Goal: Transaction & Acquisition: Book appointment/travel/reservation

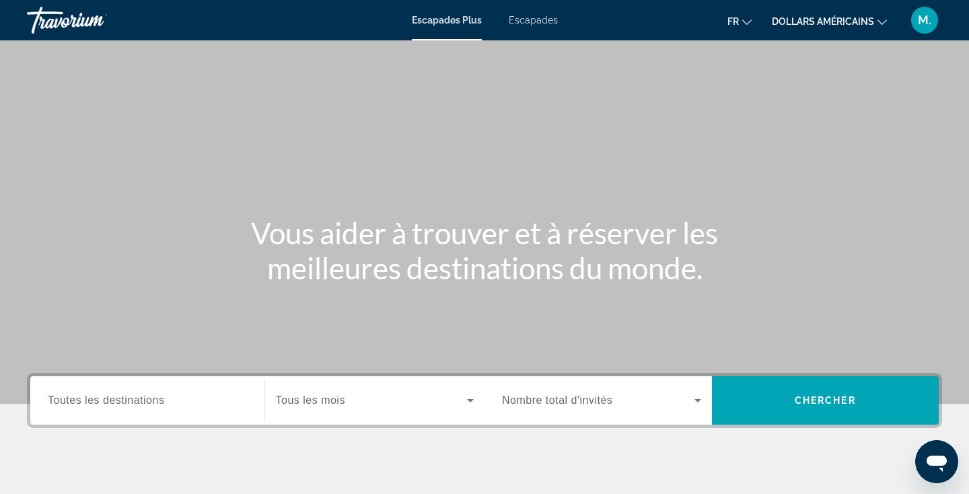
click at [792, 23] on font "dollars américains" at bounding box center [823, 21] width 102 height 11
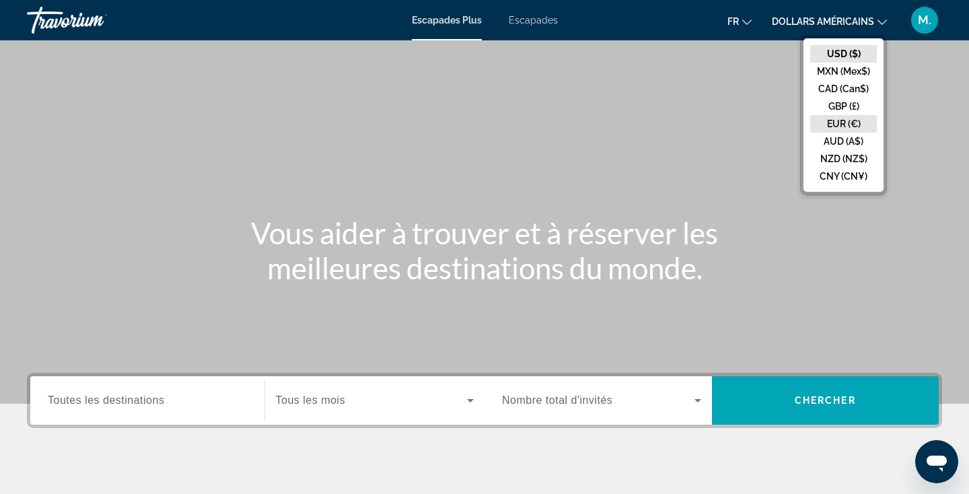
click at [848, 123] on button "EUR (€)" at bounding box center [843, 124] width 67 height 18
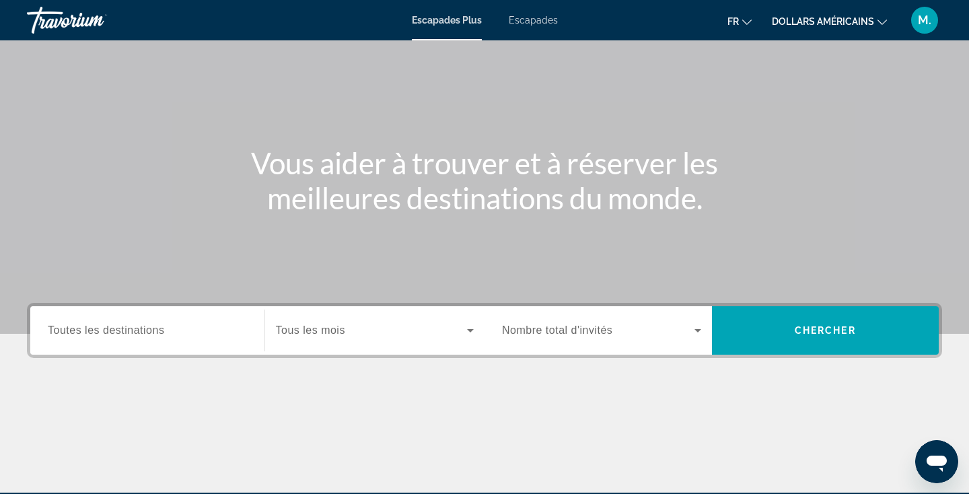
click at [150, 340] on div "Widget de recherche" at bounding box center [147, 331] width 199 height 38
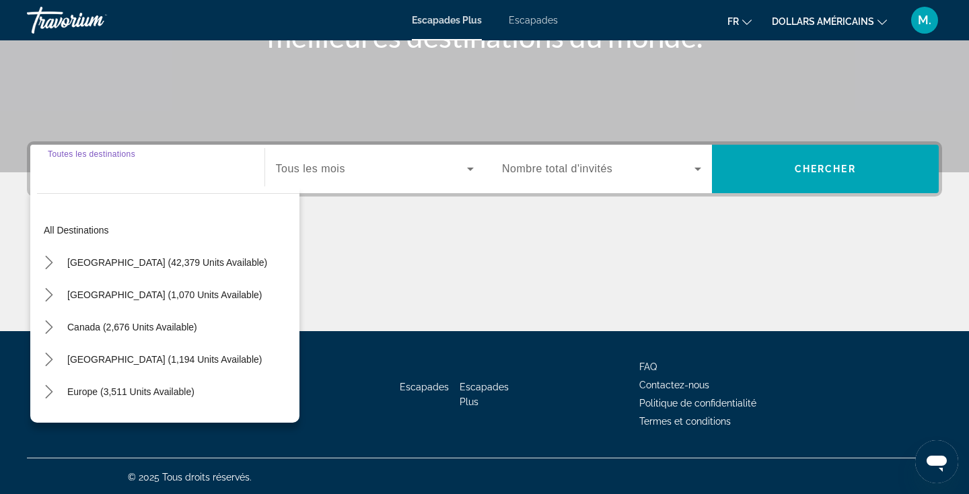
scroll to position [234, 0]
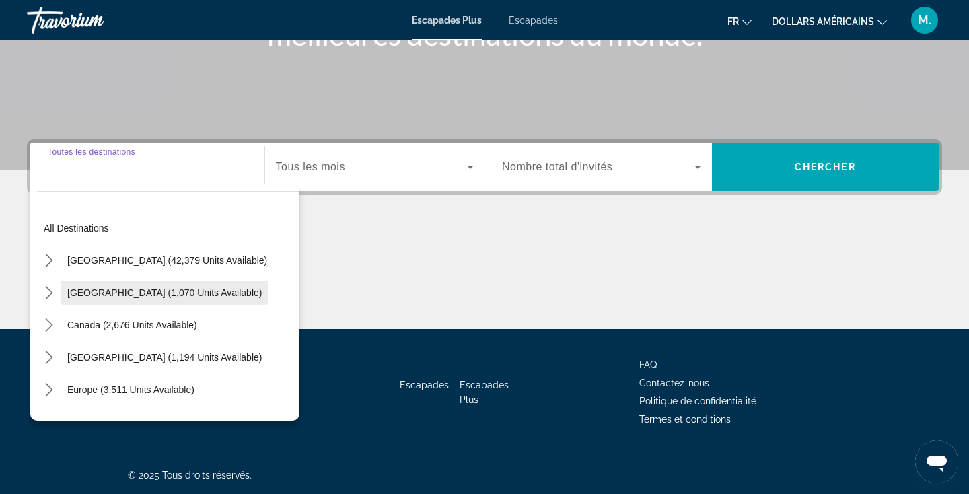
click at [149, 298] on span "Select destination: Mexico (1,070 units available)" at bounding box center [165, 293] width 208 height 32
type input "**********"
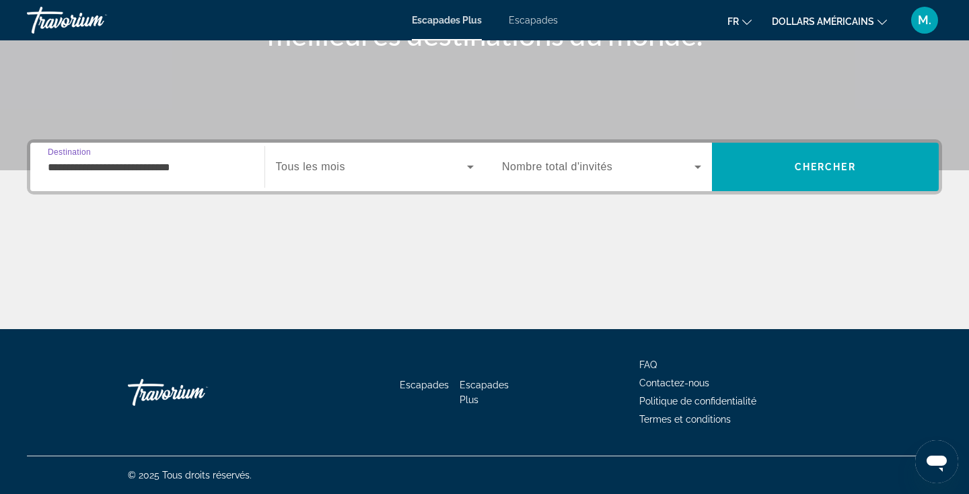
click at [473, 168] on icon "Widget de recherche" at bounding box center [470, 167] width 16 height 16
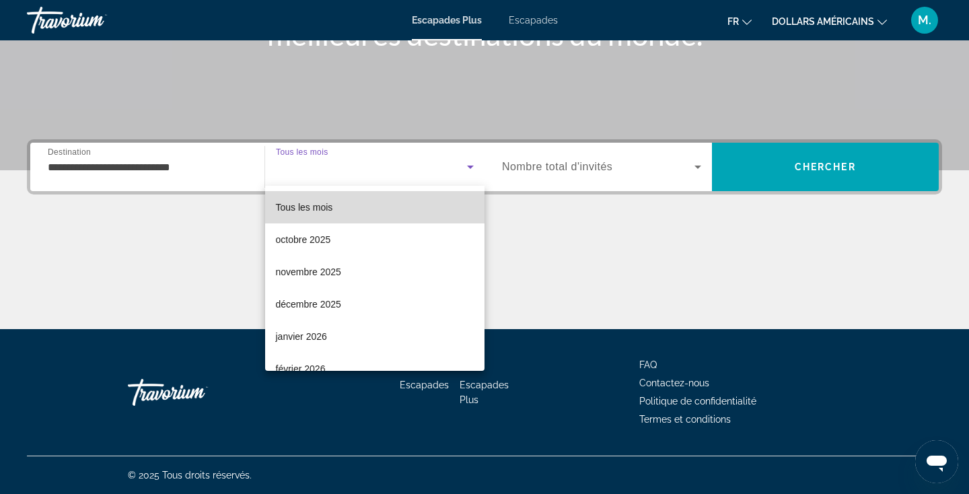
click at [350, 207] on mat-option "Tous les mois" at bounding box center [375, 207] width 220 height 32
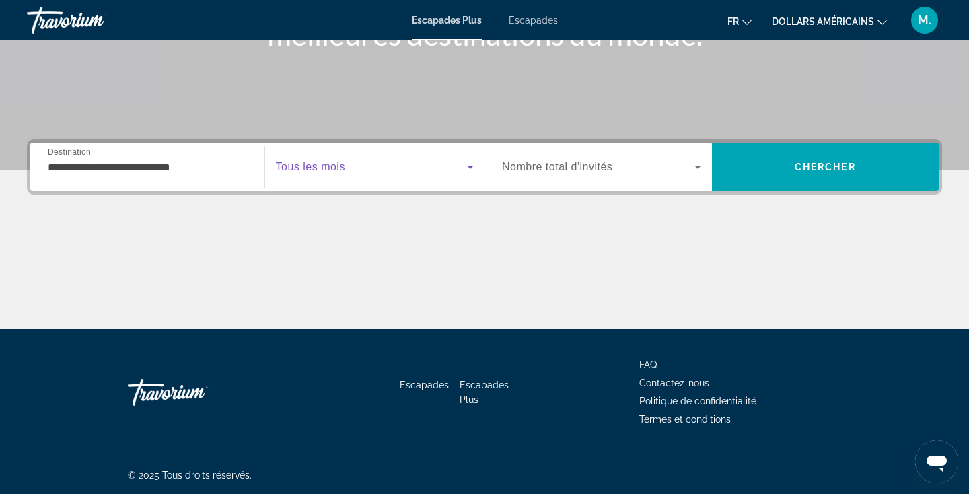
click at [587, 153] on div "Widget de recherche" at bounding box center [601, 167] width 199 height 38
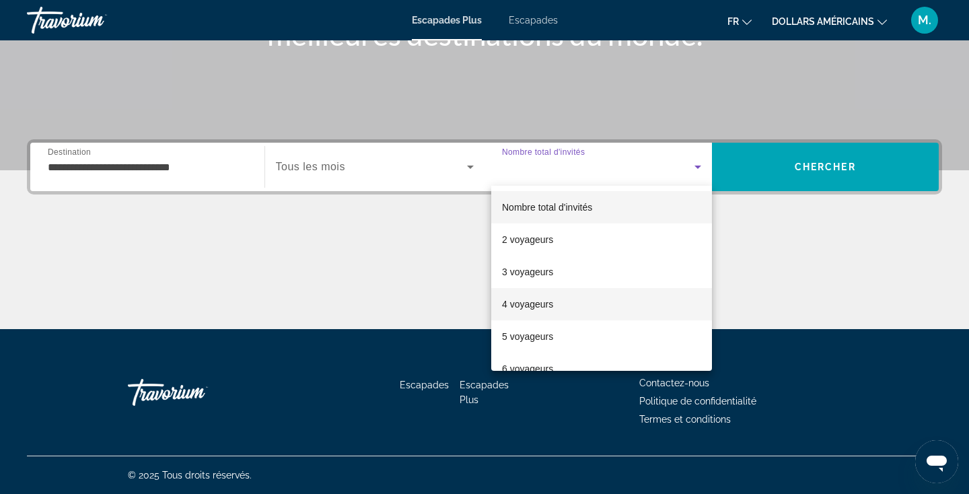
click at [549, 299] on font "4 voyageurs" at bounding box center [527, 304] width 51 height 11
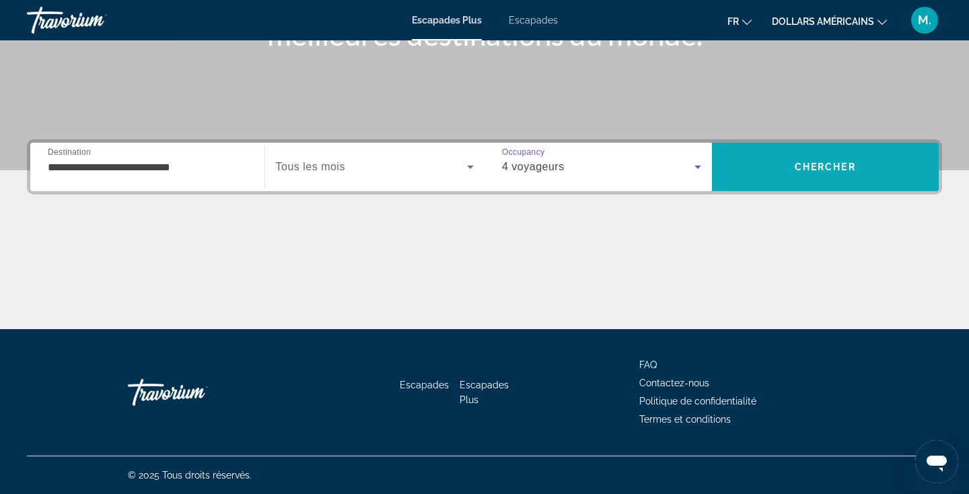
click at [816, 169] on span "Chercher" at bounding box center [825, 167] width 61 height 11
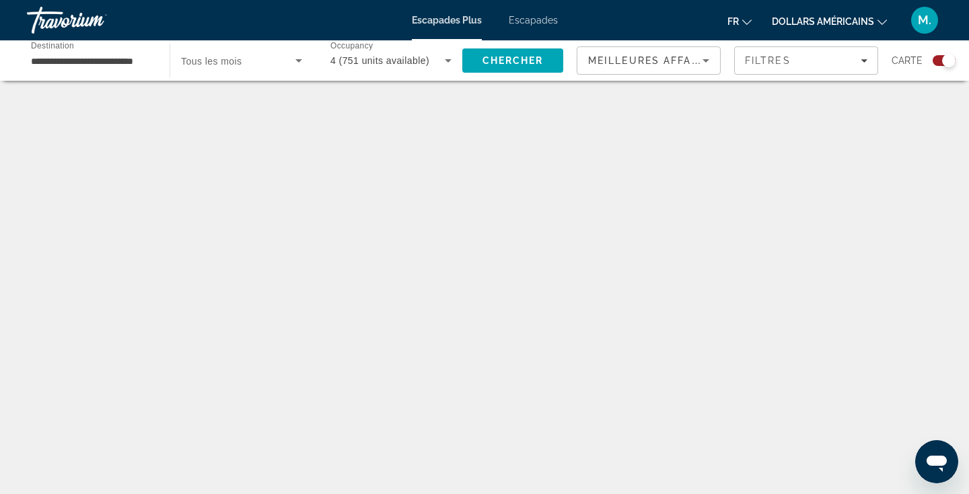
click at [443, 184] on div "Contenu principal" at bounding box center [484, 296] width 915 height 404
click at [524, 69] on span "Search" at bounding box center [512, 60] width 101 height 32
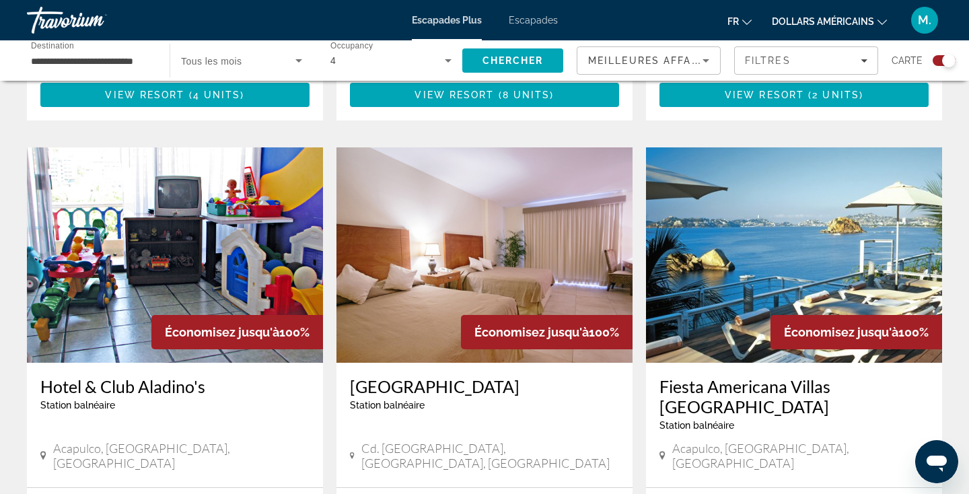
scroll to position [1871, 0]
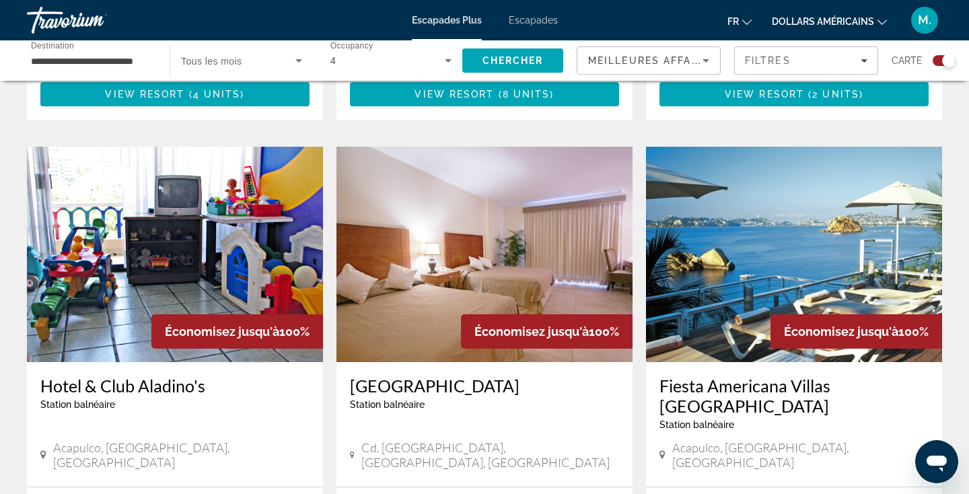
click at [803, 212] on img "Contenu principal" at bounding box center [794, 254] width 296 height 215
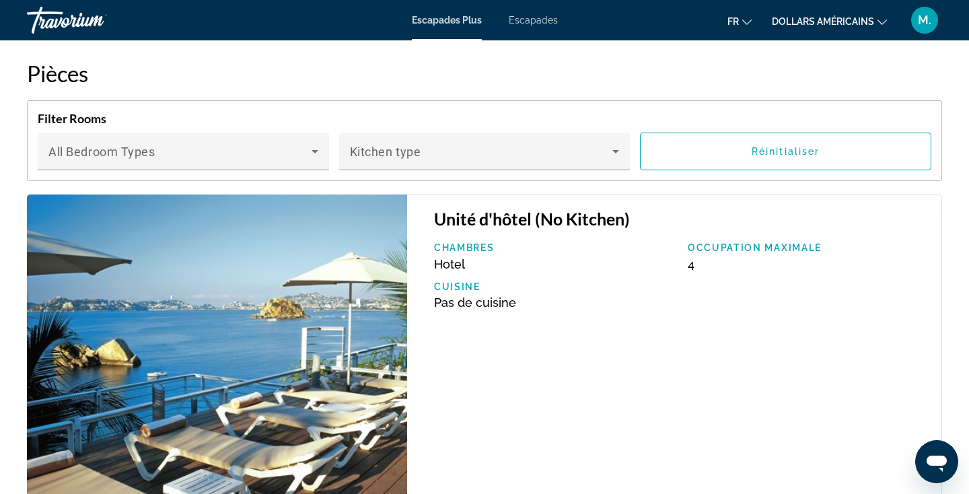
scroll to position [2315, 0]
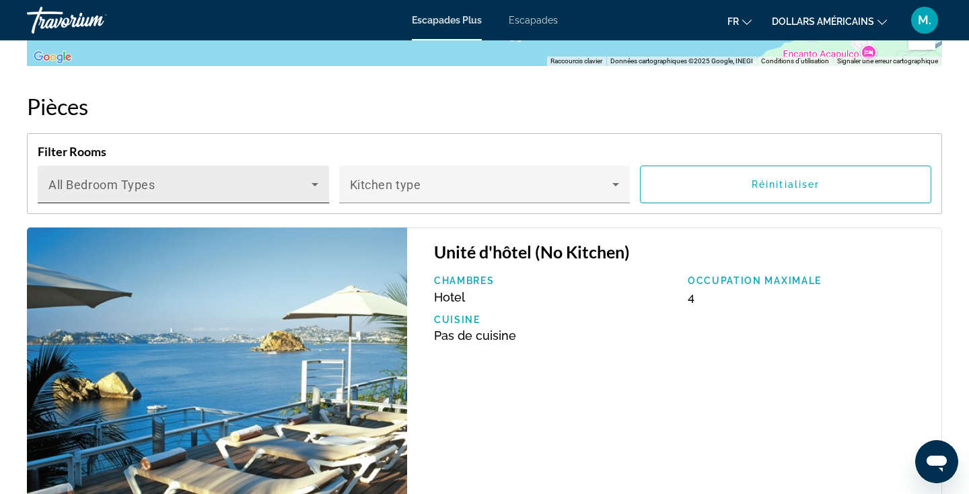
click at [302, 182] on span "Contenu principal" at bounding box center [179, 190] width 263 height 16
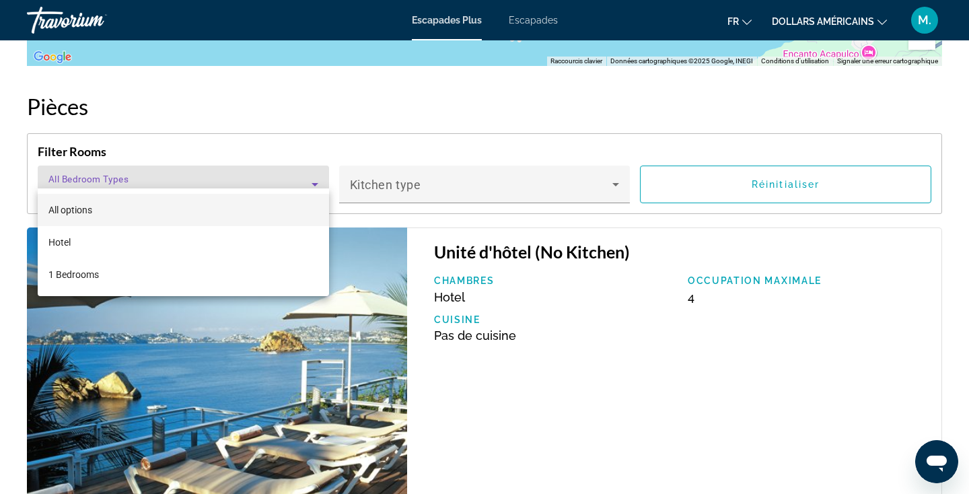
click at [302, 170] on div at bounding box center [484, 247] width 969 height 494
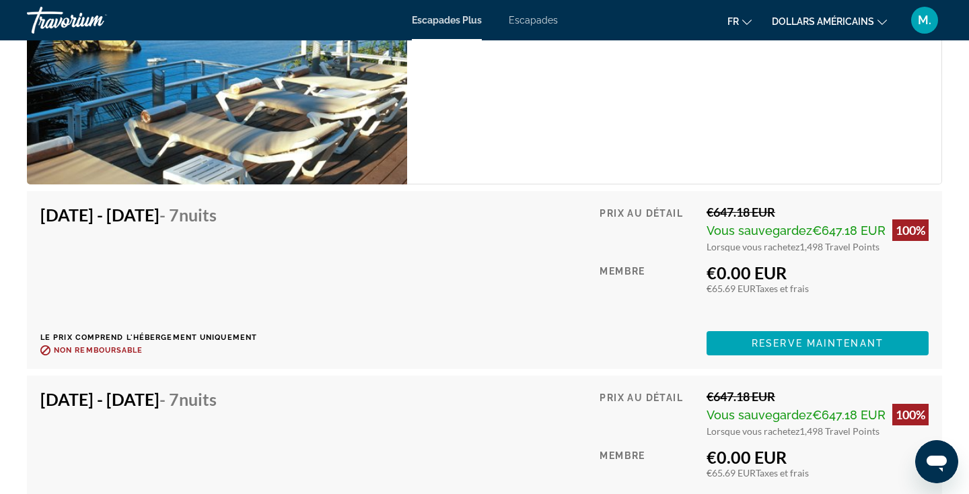
scroll to position [2669, 0]
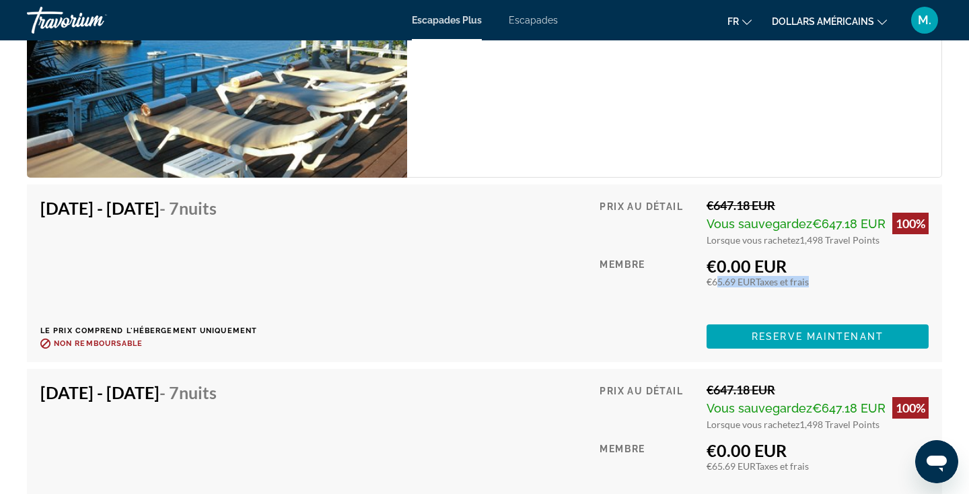
drag, startPoint x: 713, startPoint y: 269, endPoint x: 818, endPoint y: 274, distance: 105.8
click at [820, 274] on div "Prix au détail €647.18 EUR Vous sauvegardez €647.18 EUR 100% Lorsque vous rache…" at bounding box center [764, 273] width 329 height 151
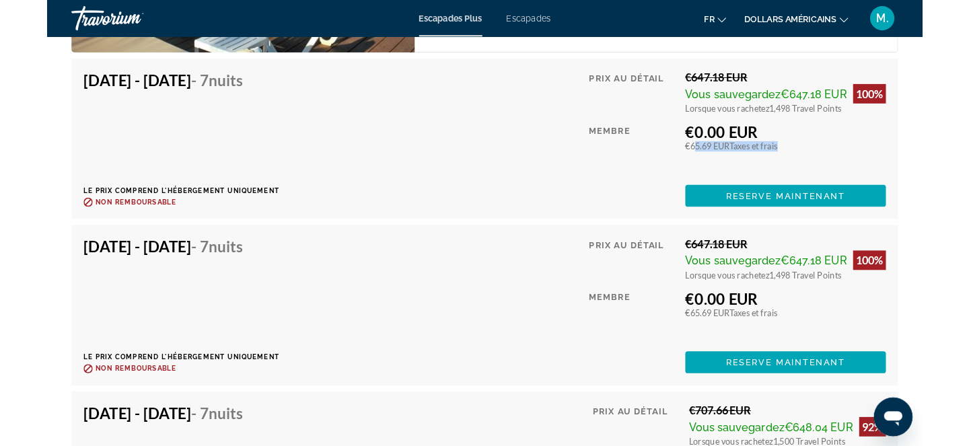
scroll to position [2787, 0]
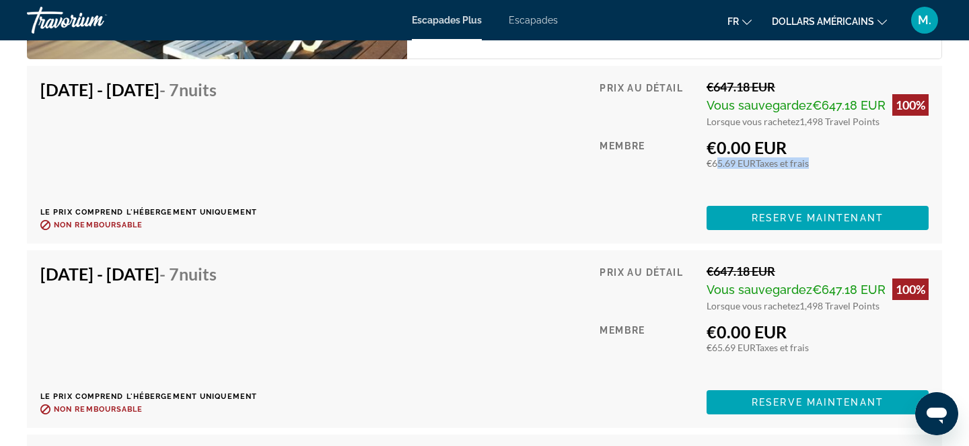
drag, startPoint x: 799, startPoint y: 108, endPoint x: 881, endPoint y: 110, distance: 82.1
click at [881, 116] on div "Lorsque vous rachetez 1,498 Travel Points" at bounding box center [818, 121] width 222 height 11
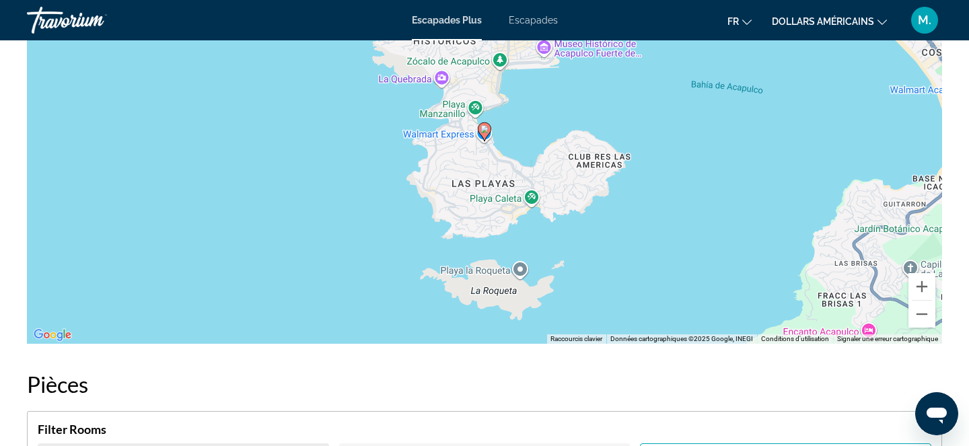
scroll to position [1729, 0]
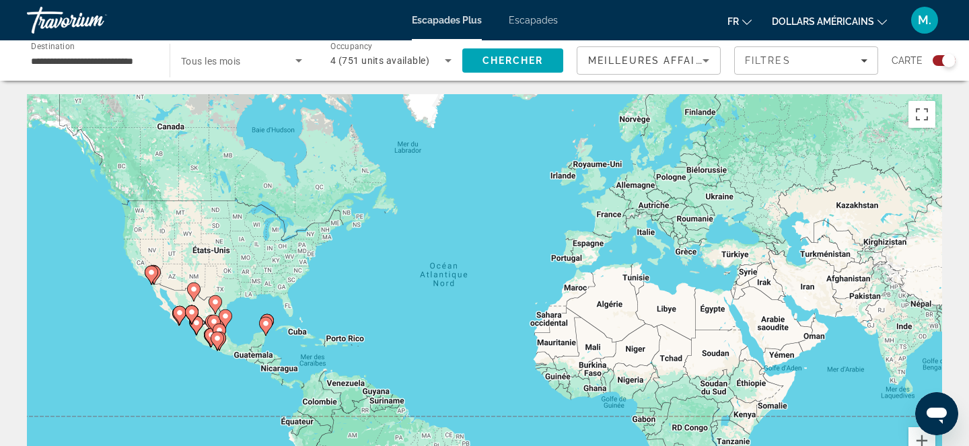
click at [938, 408] on icon "Ouvrir la fenêtre de messagerie" at bounding box center [937, 416] width 20 height 16
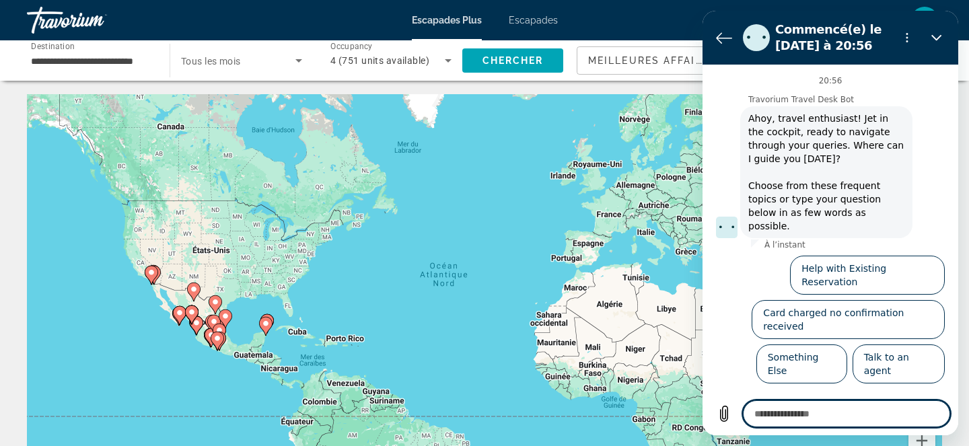
click at [799, 409] on textarea at bounding box center [846, 413] width 207 height 27
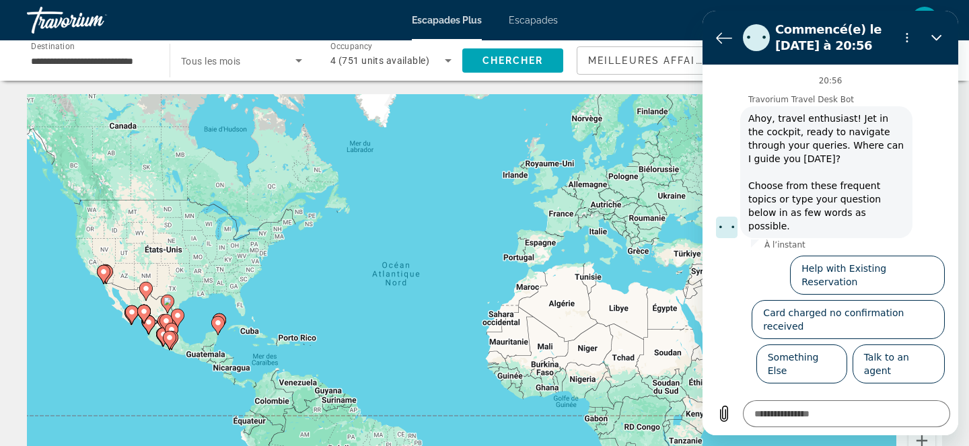
drag, startPoint x: 461, startPoint y: 257, endPoint x: 393, endPoint y: 248, distance: 68.6
click at [394, 248] on div "Pour activer le glissement avec le clavier, appuyez sur Alt+Entrée. Une fois ce…" at bounding box center [484, 296] width 915 height 404
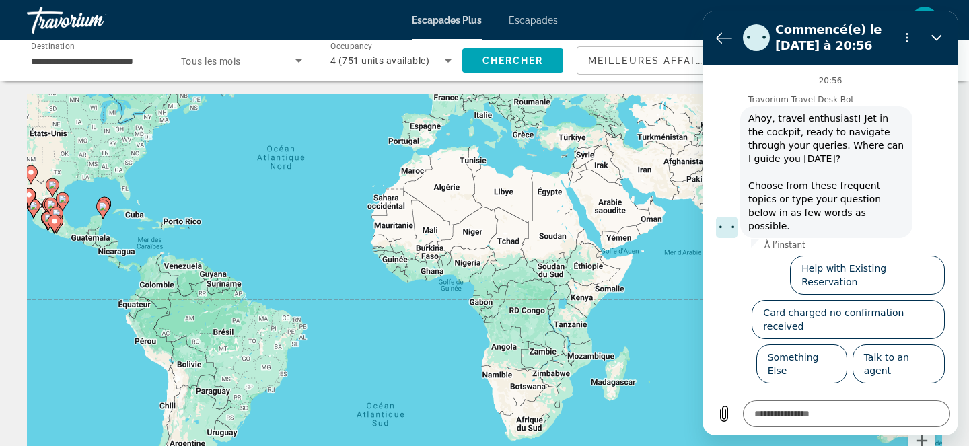
drag, startPoint x: 625, startPoint y: 260, endPoint x: 528, endPoint y: 145, distance: 150.4
click at [528, 145] on div "Pour activer le glissement avec le clavier, appuyez sur Alt+Entrée. Une fois ce…" at bounding box center [484, 296] width 915 height 404
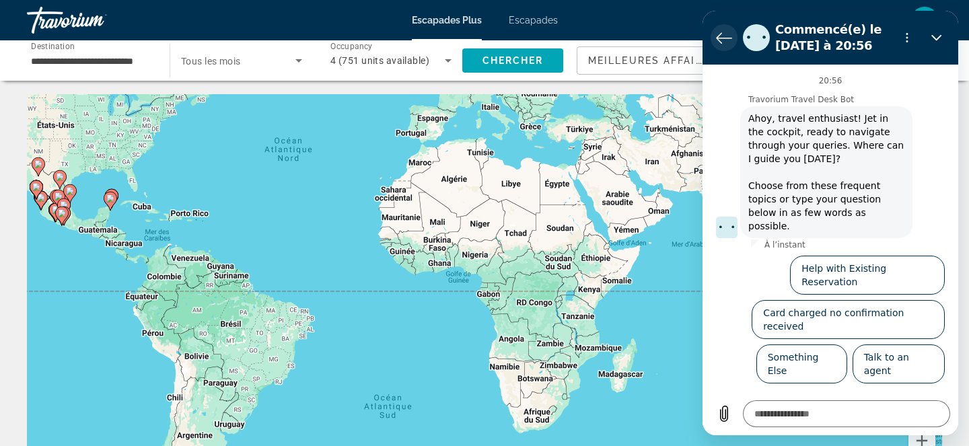
click at [725, 43] on icon "Retour à la liste des conversations" at bounding box center [724, 38] width 16 height 16
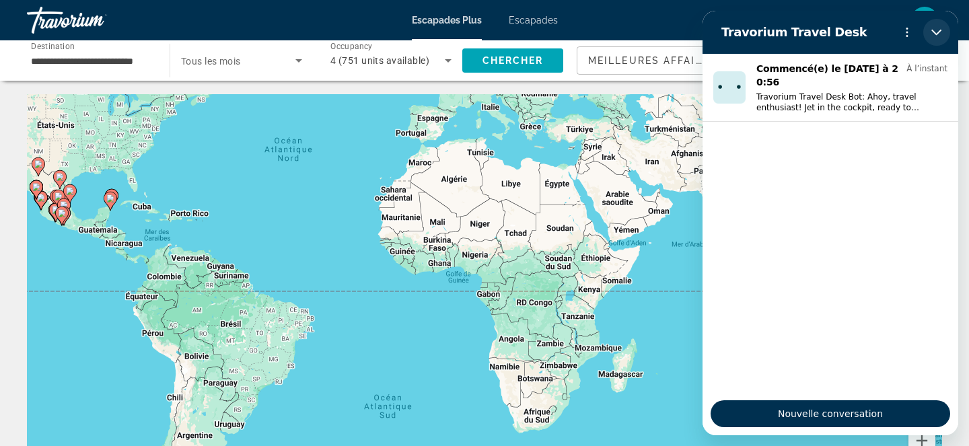
click at [940, 32] on icon "Fermer" at bounding box center [937, 32] width 11 height 11
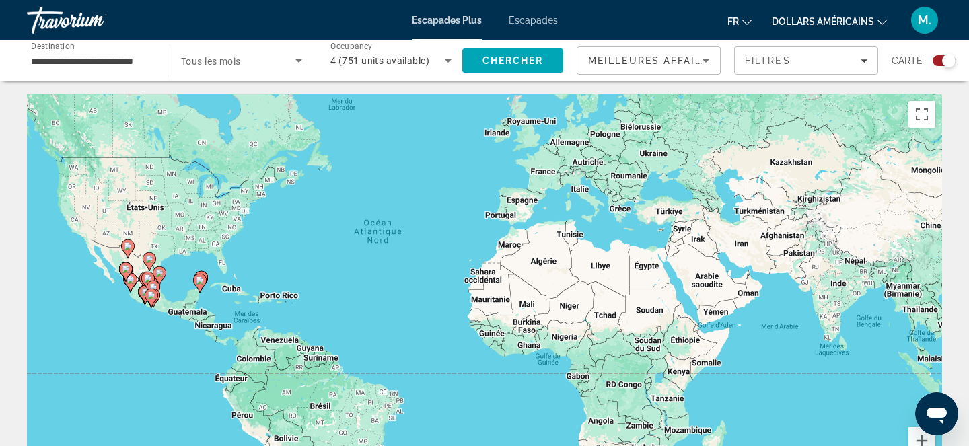
drag, startPoint x: 477, startPoint y: 256, endPoint x: 589, endPoint y: 343, distance: 141.5
click at [589, 343] on div "Pour activer le glissement avec le clavier, appuyez sur Alt+Entrée. Une fois ce…" at bounding box center [484, 296] width 915 height 404
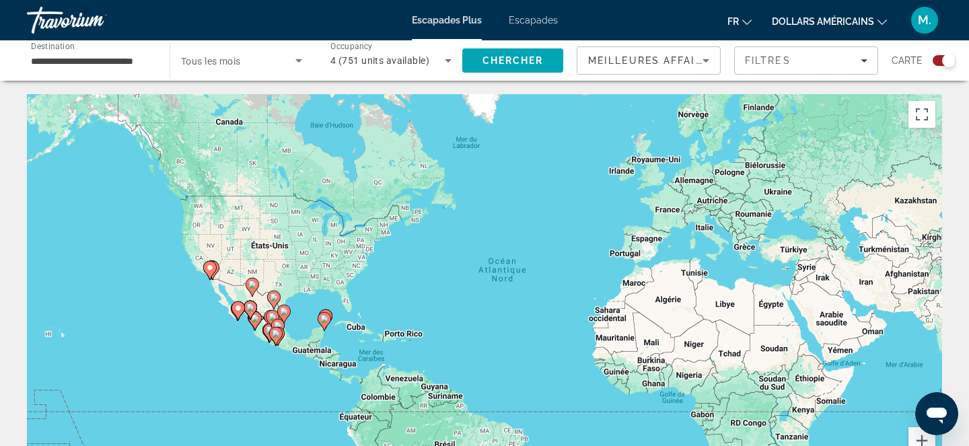
drag, startPoint x: 183, startPoint y: 280, endPoint x: 287, endPoint y: 314, distance: 109.0
click at [287, 314] on g "Contenu principal" at bounding box center [283, 314] width 13 height 19
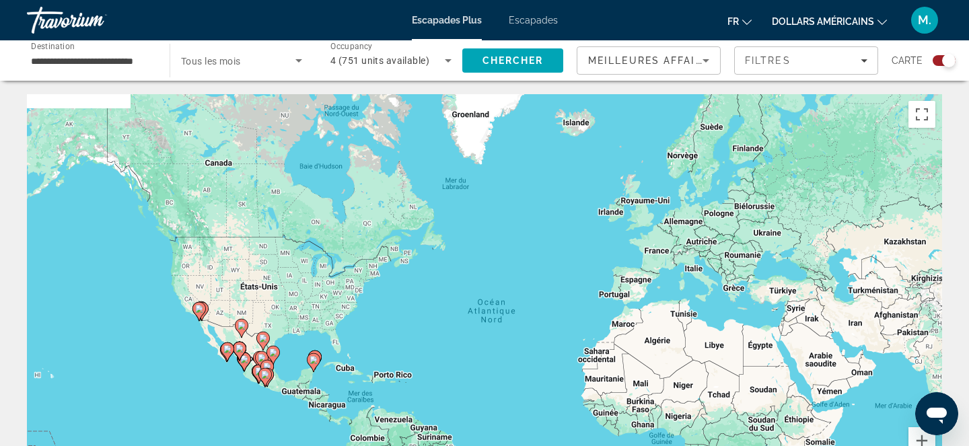
drag, startPoint x: 579, startPoint y: 234, endPoint x: 563, endPoint y: 275, distance: 44.1
click at [563, 275] on div "Pour activer le glissement avec le clavier, appuyez sur Alt+Entrée. Une fois ce…" at bounding box center [484, 296] width 915 height 404
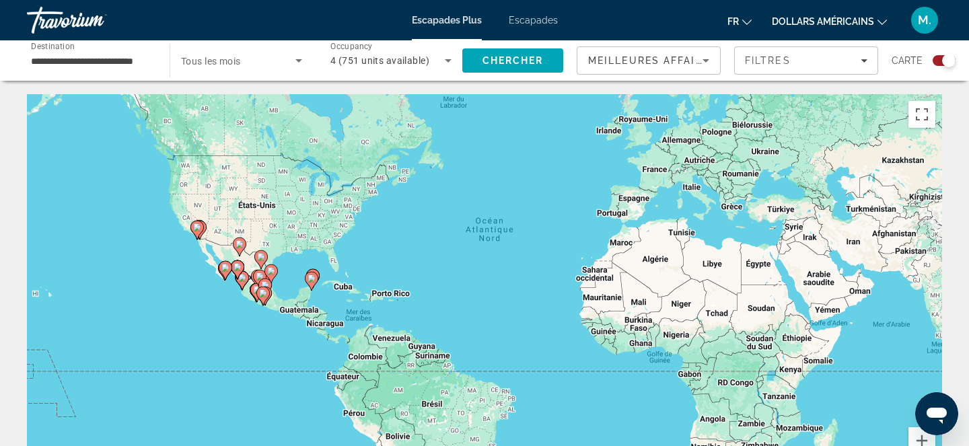
drag, startPoint x: 707, startPoint y: 351, endPoint x: 707, endPoint y: 261, distance: 90.2
click at [708, 261] on div "Pour activer le glissement avec le clavier, appuyez sur Alt+Entrée. Une fois ce…" at bounding box center [484, 296] width 915 height 404
click at [123, 66] on input "**********" at bounding box center [91, 61] width 121 height 16
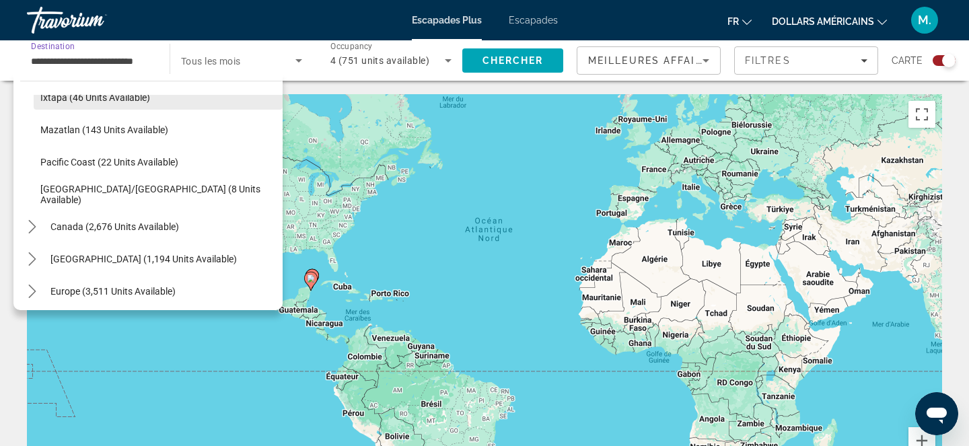
scroll to position [283, 0]
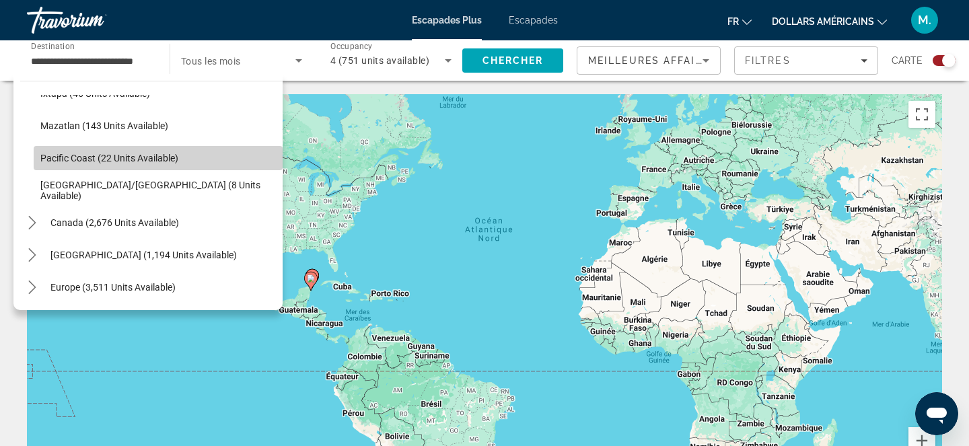
click at [112, 158] on span "Pacific Coast (22 units available)" at bounding box center [109, 158] width 138 height 11
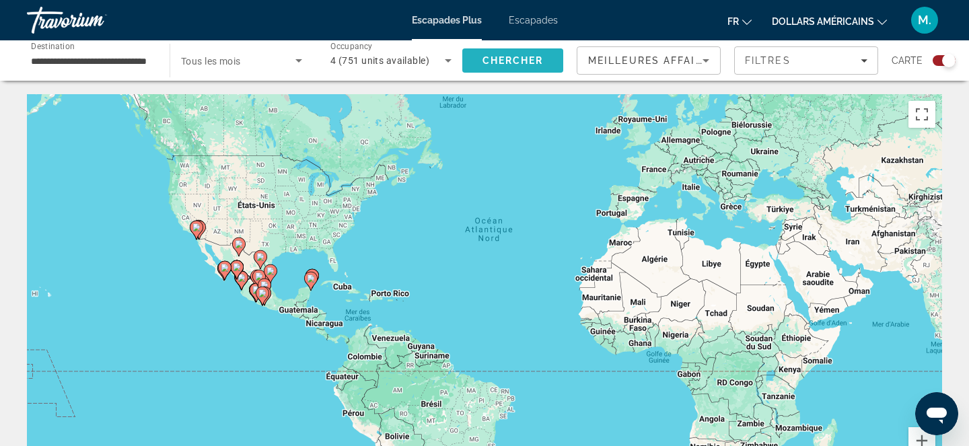
click at [505, 61] on span "Chercher" at bounding box center [513, 60] width 61 height 11
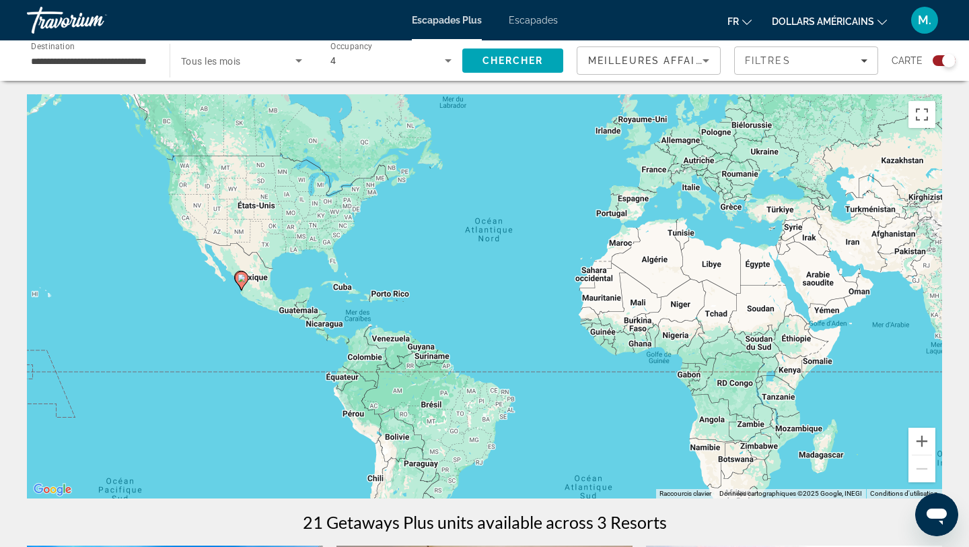
click at [122, 62] on input "**********" at bounding box center [91, 61] width 121 height 16
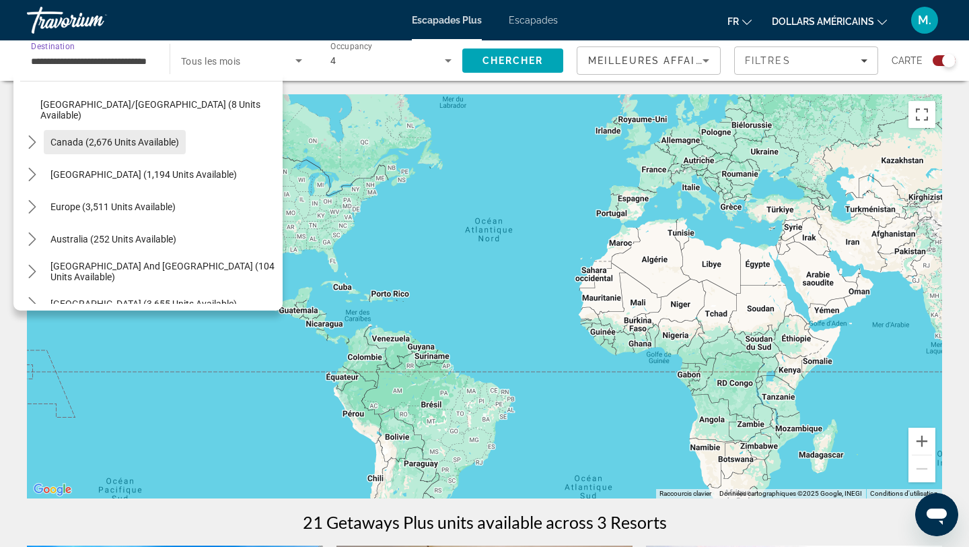
scroll to position [373, 0]
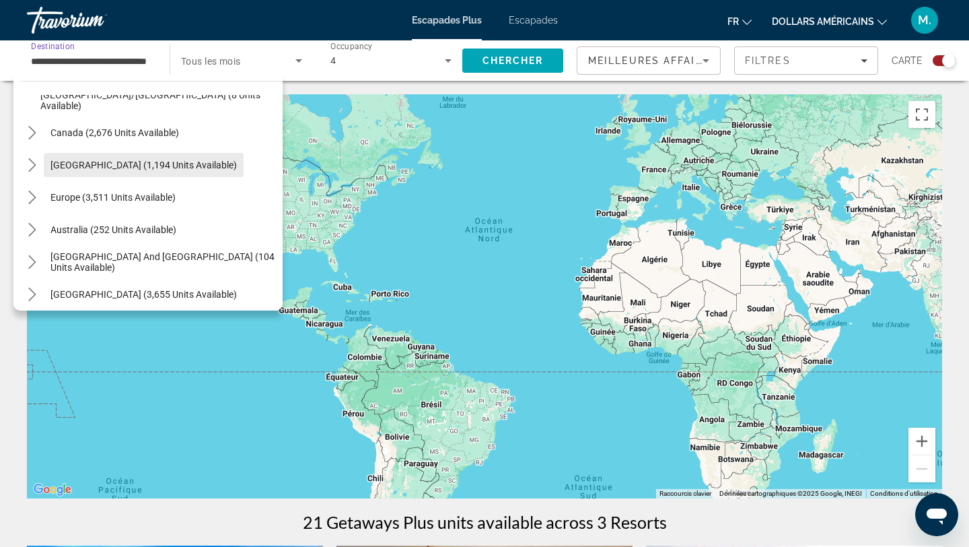
click at [139, 160] on span "[GEOGRAPHIC_DATA] (1,194 units available)" at bounding box center [143, 165] width 186 height 11
type input "**********"
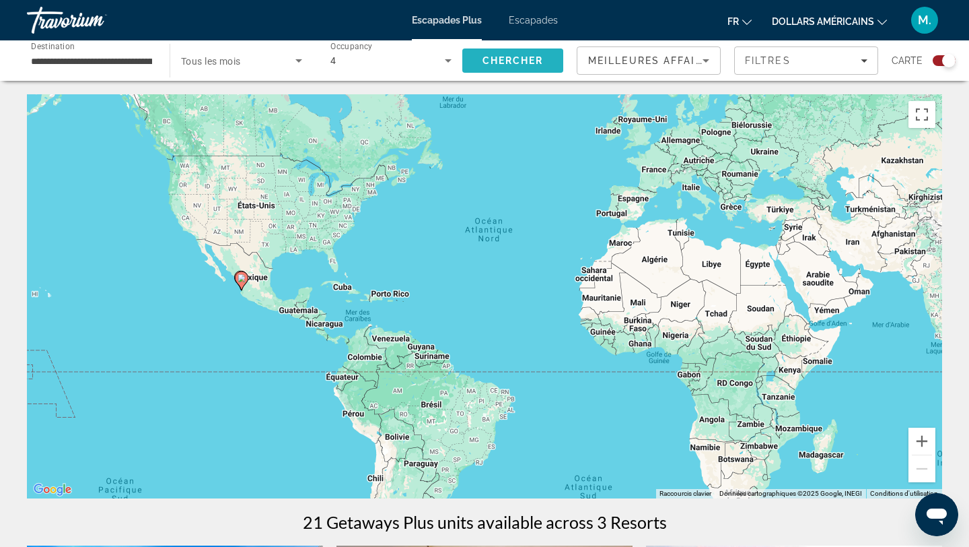
click at [501, 69] on span "Search" at bounding box center [512, 60] width 101 height 32
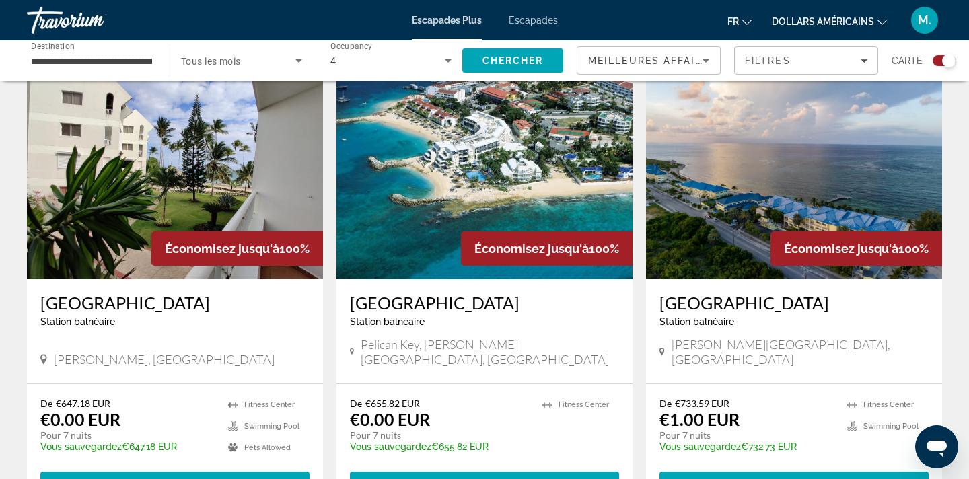
scroll to position [468, 0]
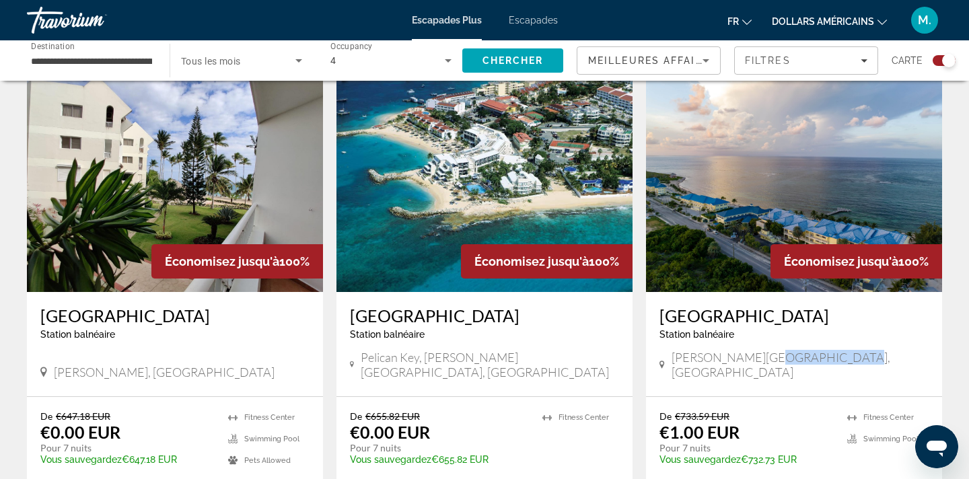
drag, startPoint x: 746, startPoint y: 359, endPoint x: 823, endPoint y: 364, distance: 77.5
click at [823, 365] on div "[PERSON_NAME][GEOGRAPHIC_DATA], [GEOGRAPHIC_DATA]" at bounding box center [794, 366] width 269 height 33
click at [854, 367] on div "[PERSON_NAME][GEOGRAPHIC_DATA], [GEOGRAPHIC_DATA]" at bounding box center [794, 366] width 269 height 33
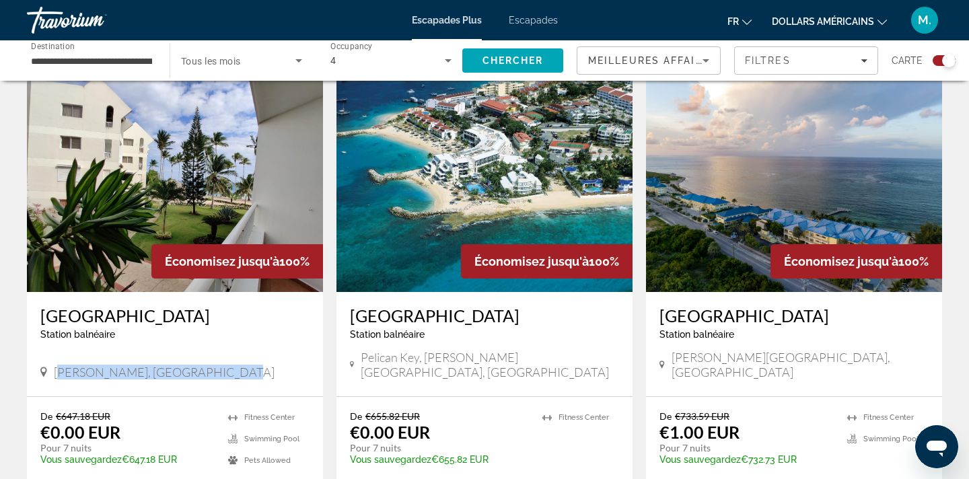
drag, startPoint x: 230, startPoint y: 355, endPoint x: 36, endPoint y: 359, distance: 193.9
click at [37, 359] on div "[GEOGRAPHIC_DATA] balnéaire - Ceci est une station d'adultes seulement [PERSON_…" at bounding box center [175, 344] width 296 height 104
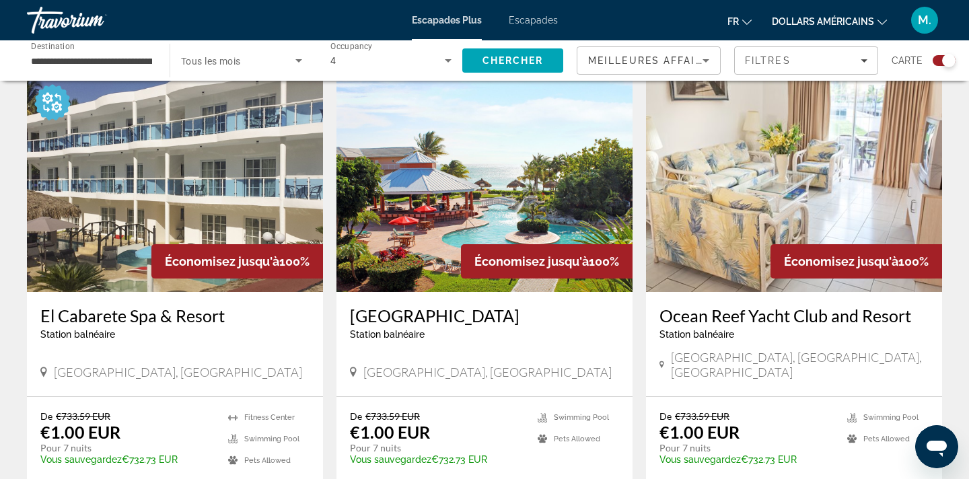
scroll to position [943, 0]
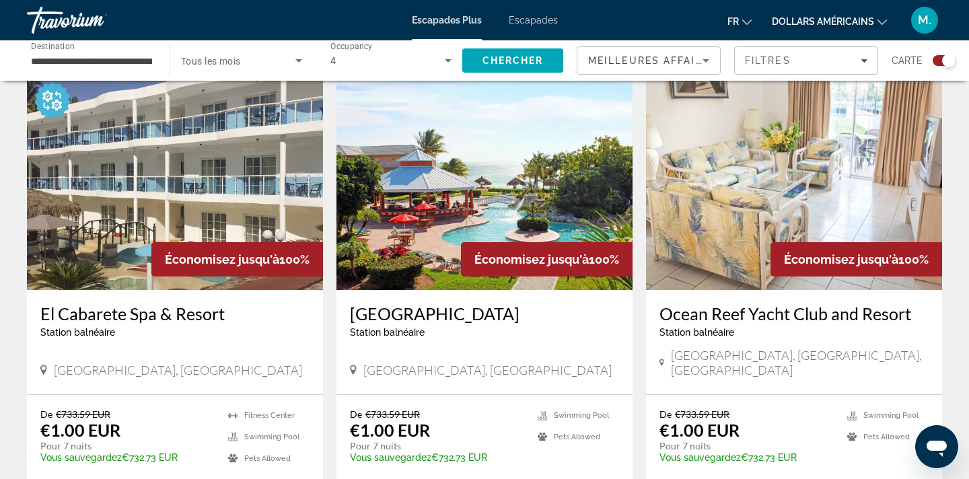
drag, startPoint x: 269, startPoint y: 343, endPoint x: 73, endPoint y: 353, distance: 196.1
click at [73, 352] on div "El Cabarete Spa & Resort Station balnéaire - Ceci est une station d'adultes seu…" at bounding box center [175, 342] width 296 height 104
drag, startPoint x: 471, startPoint y: 341, endPoint x: 342, endPoint y: 349, distance: 129.5
click at [342, 349] on div "[GEOGRAPHIC_DATA] balnéaire - Ceci est une station d'adultes seulement [GEOGRAP…" at bounding box center [485, 342] width 296 height 104
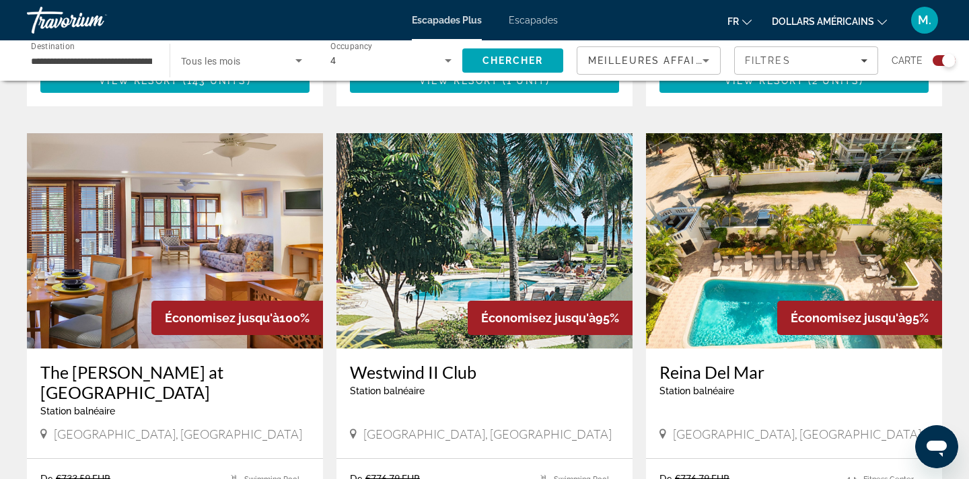
scroll to position [1836, 0]
click at [871, 361] on div "[GEOGRAPHIC_DATA] balnéaire - Ceci est une station d'adultes seulement" at bounding box center [794, 383] width 269 height 44
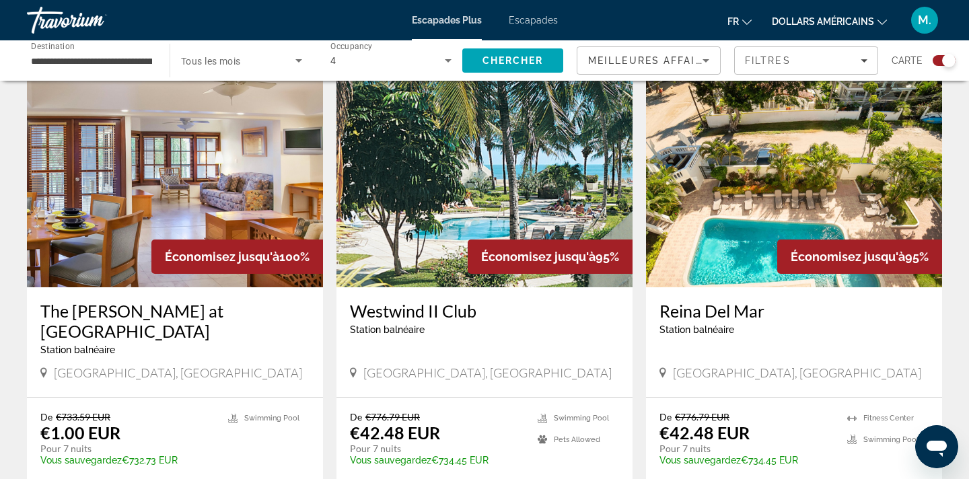
scroll to position [1899, 0]
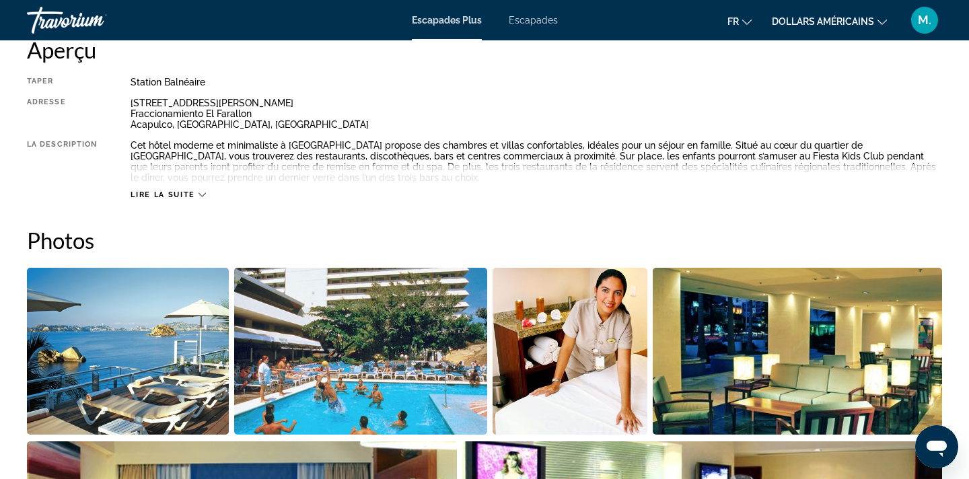
scroll to position [601, 0]
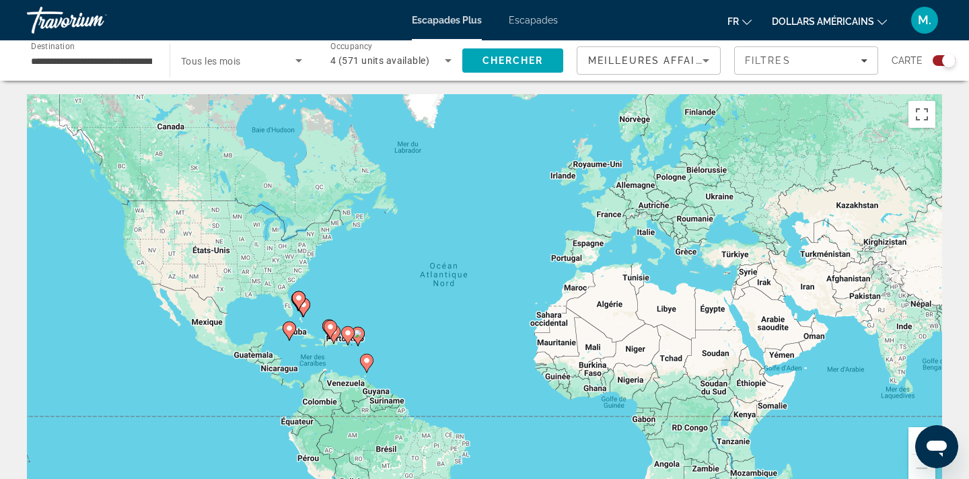
click at [238, 64] on span "Tous les mois" at bounding box center [211, 61] width 60 height 11
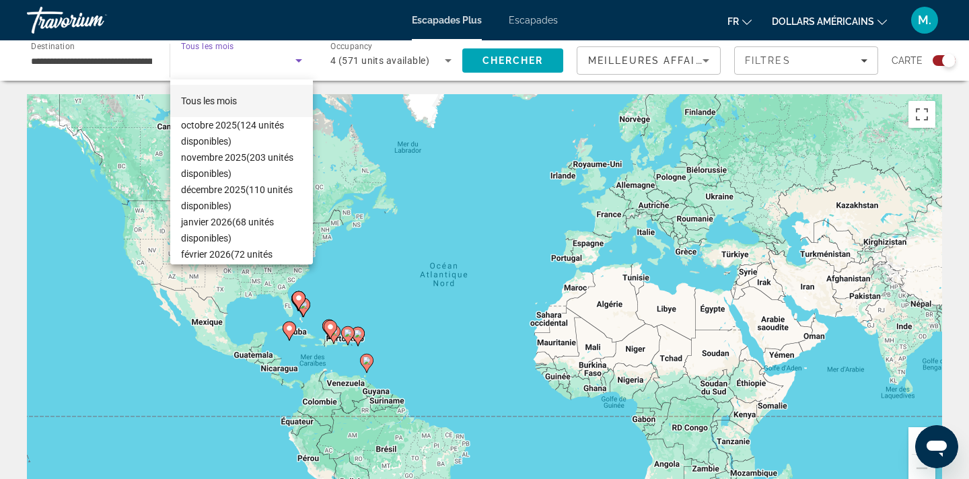
click at [128, 57] on div at bounding box center [484, 239] width 969 height 479
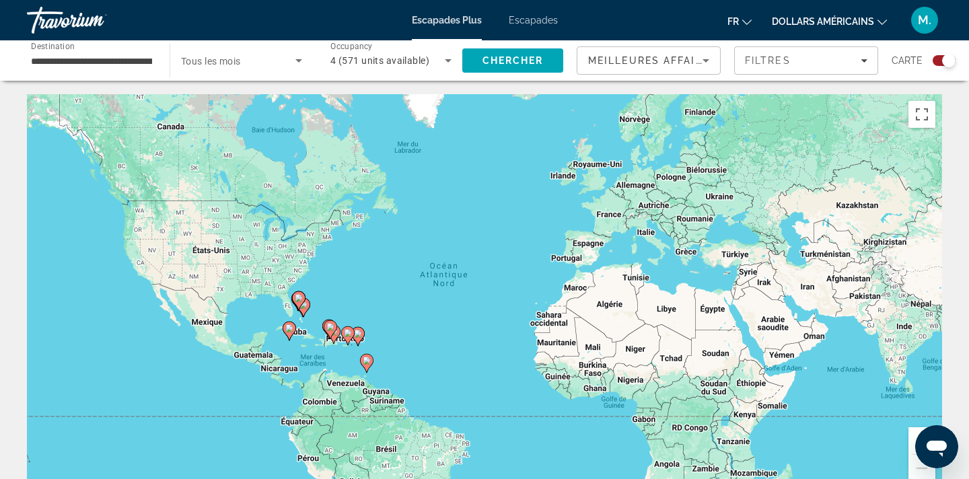
click at [112, 61] on input "**********" at bounding box center [91, 61] width 121 height 16
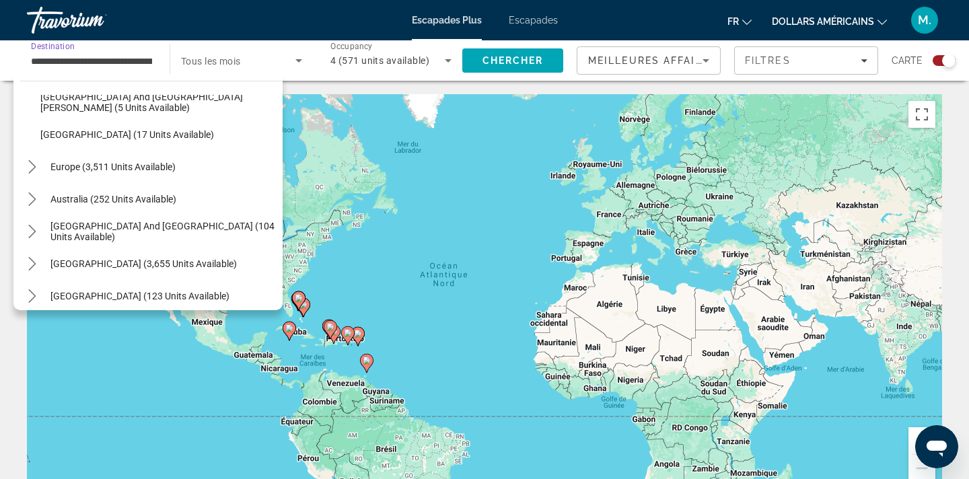
scroll to position [307, 0]
click at [149, 265] on span "[GEOGRAPHIC_DATA] (3,655 units available)" at bounding box center [143, 263] width 186 height 11
type input "**********"
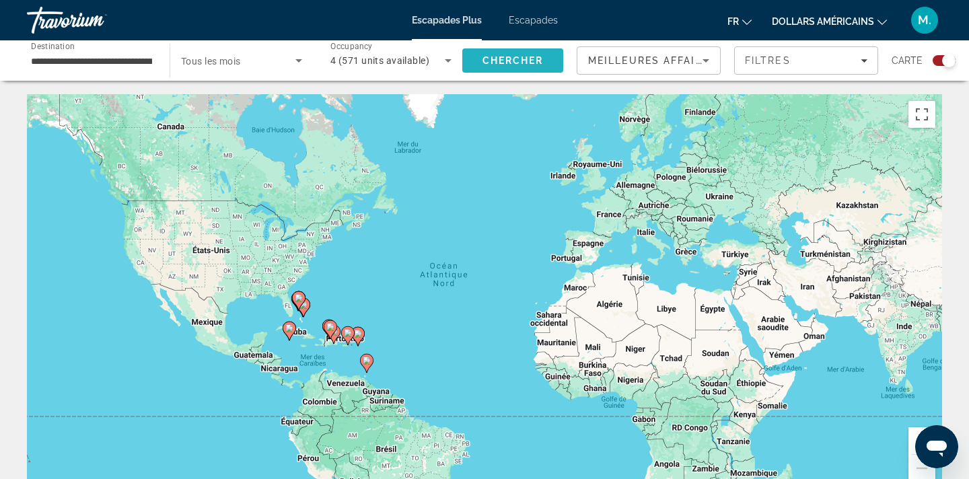
click at [532, 61] on span "Chercher" at bounding box center [513, 60] width 61 height 11
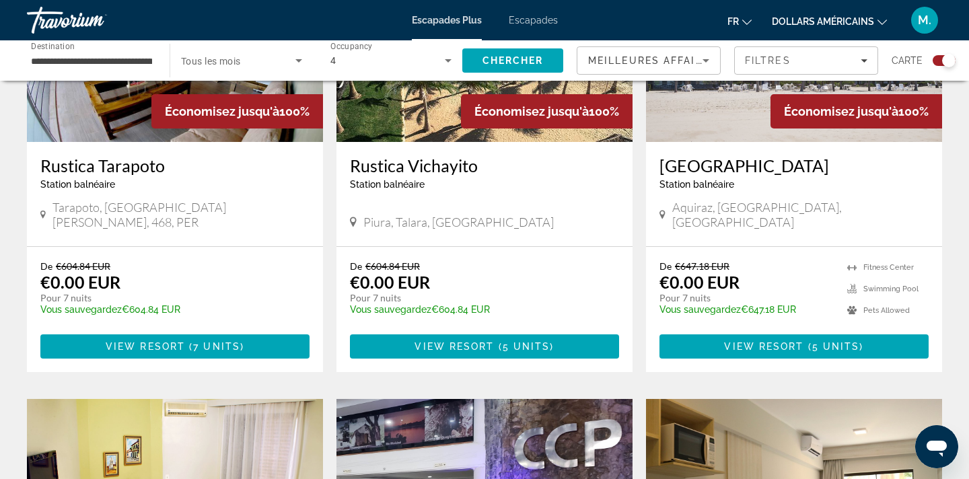
scroll to position [619, 0]
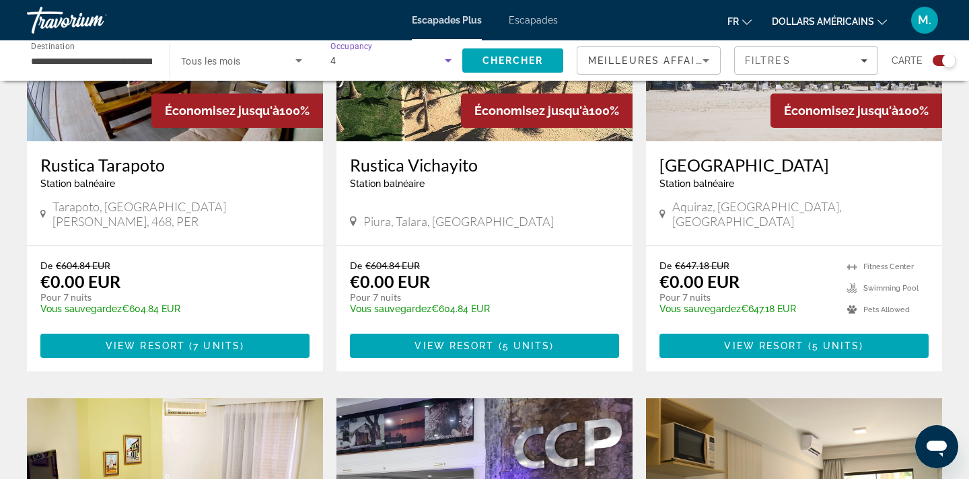
click at [446, 63] on icon "Search widget" at bounding box center [448, 61] width 16 height 16
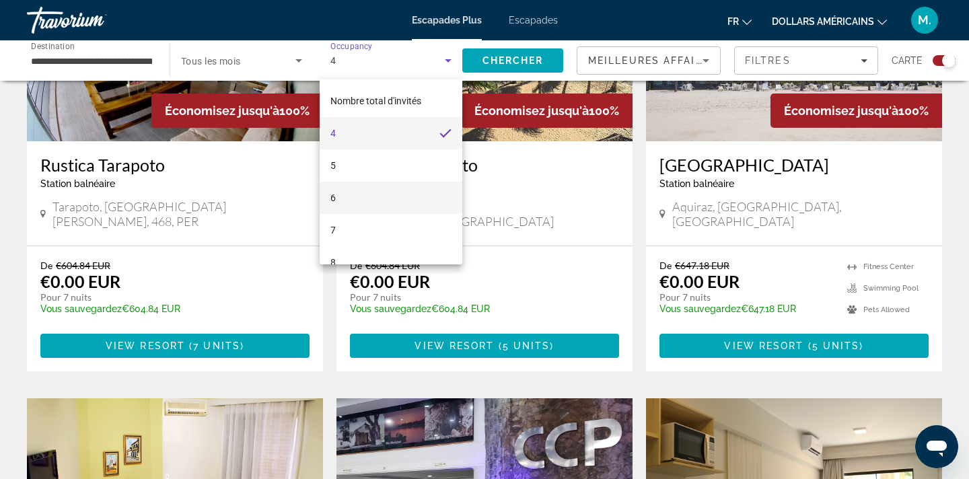
scroll to position [52, 0]
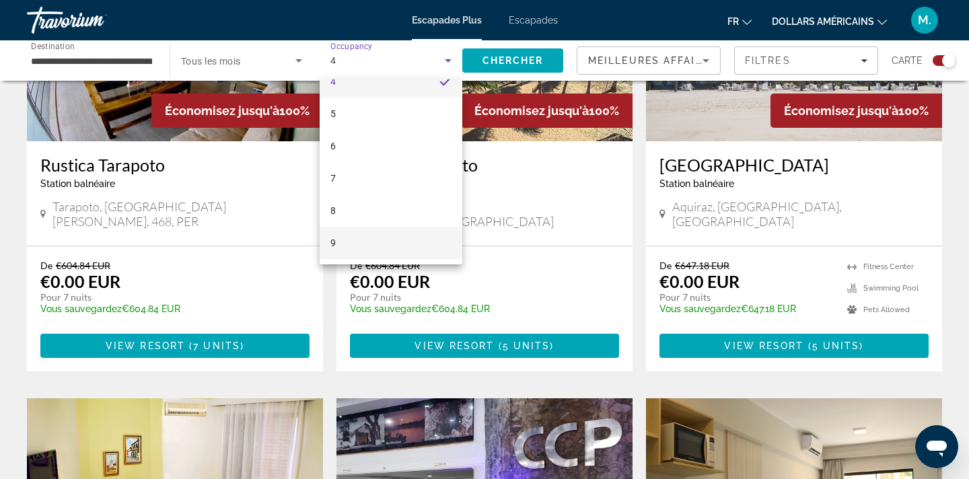
click at [364, 244] on mat-option "9" at bounding box center [391, 243] width 143 height 32
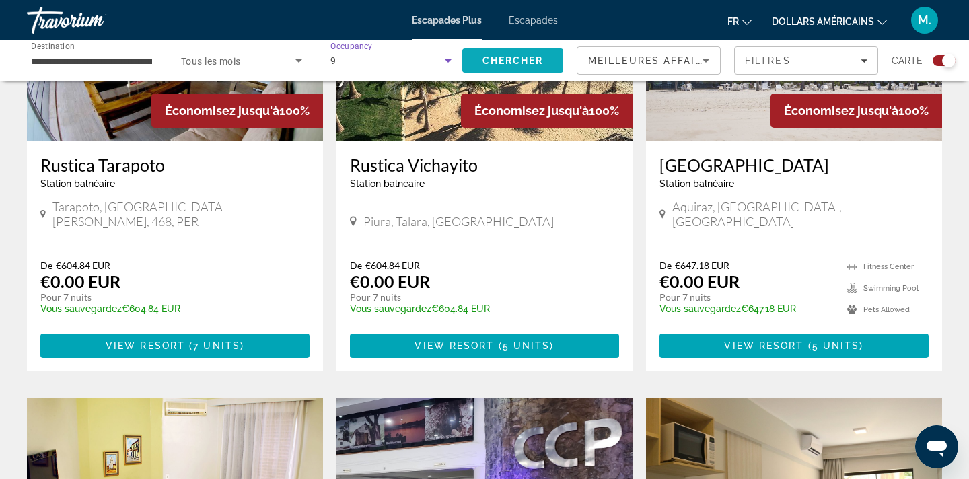
click at [504, 50] on span "Search" at bounding box center [512, 60] width 101 height 32
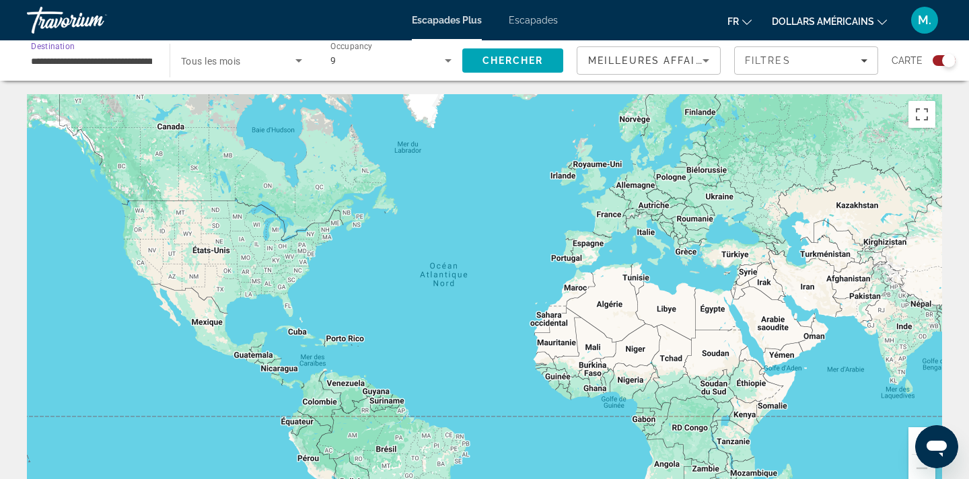
click at [120, 55] on input "**********" at bounding box center [91, 61] width 121 height 16
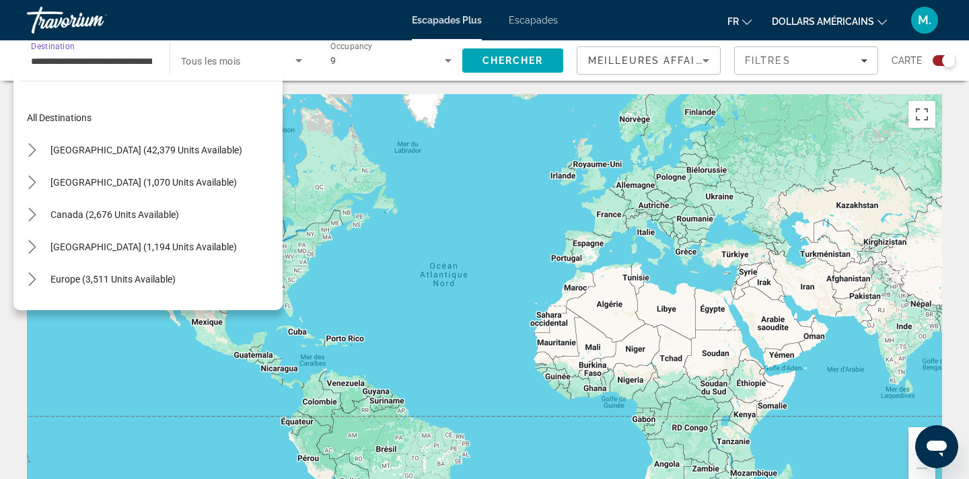
click at [72, 111] on span "Select destination: All destinations" at bounding box center [151, 118] width 263 height 32
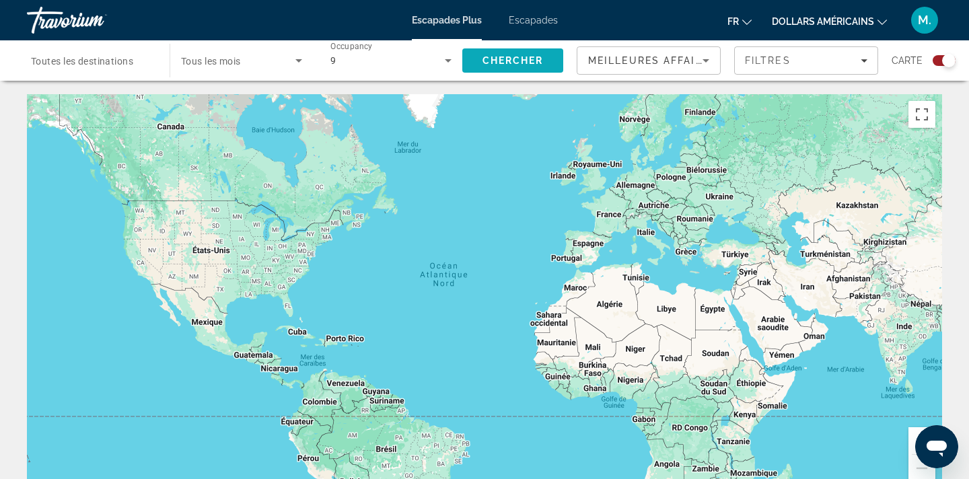
click at [501, 58] on span "Chercher" at bounding box center [513, 60] width 61 height 11
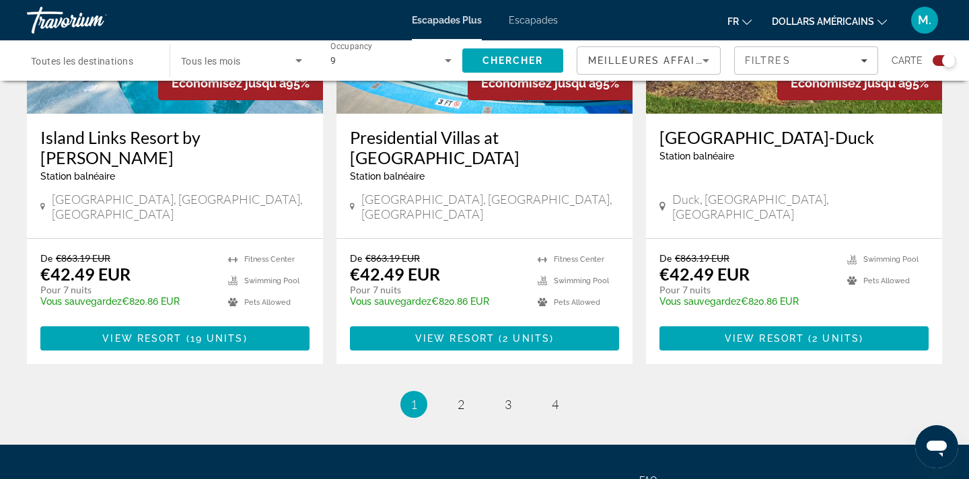
scroll to position [2129, 0]
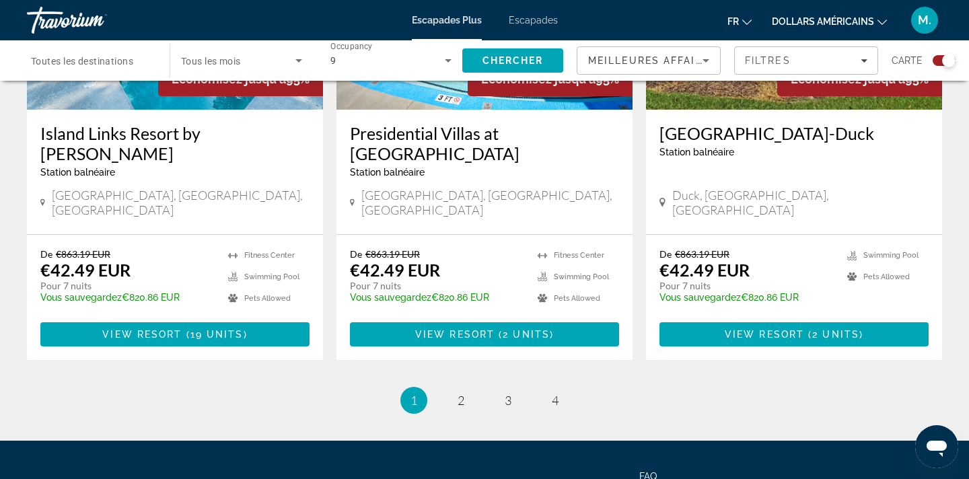
click at [522, 387] on ul "1 / 4 You're on page 1 page 2 page 3 page 4" at bounding box center [484, 400] width 915 height 27
click at [554, 393] on span "4" at bounding box center [555, 400] width 7 height 15
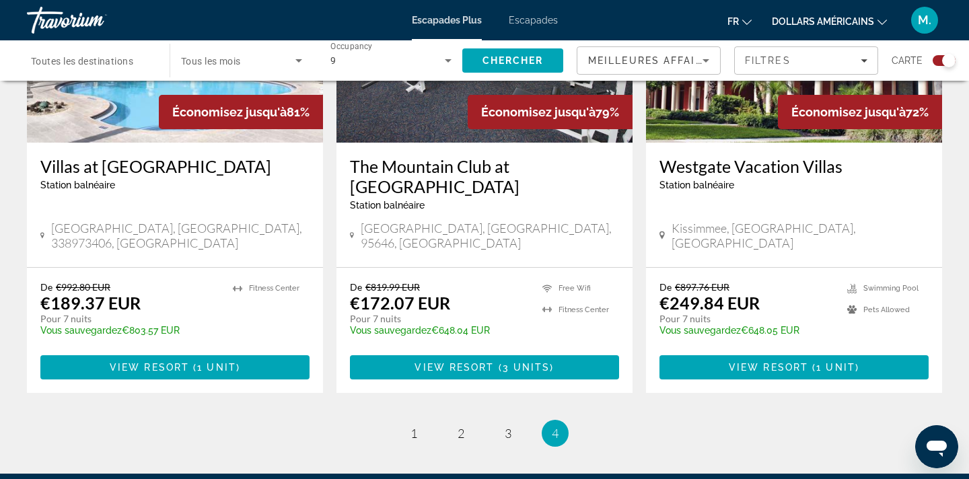
scroll to position [627, 0]
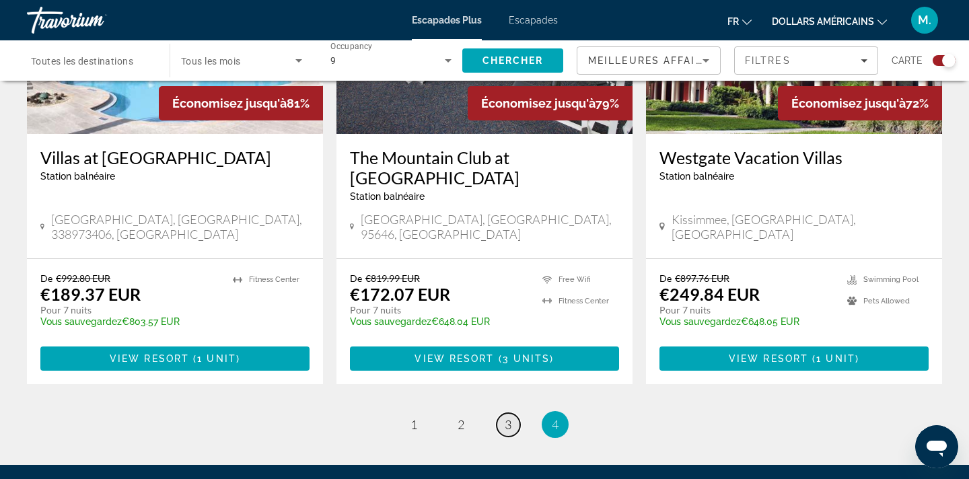
click at [508, 417] on span "3" at bounding box center [508, 424] width 7 height 15
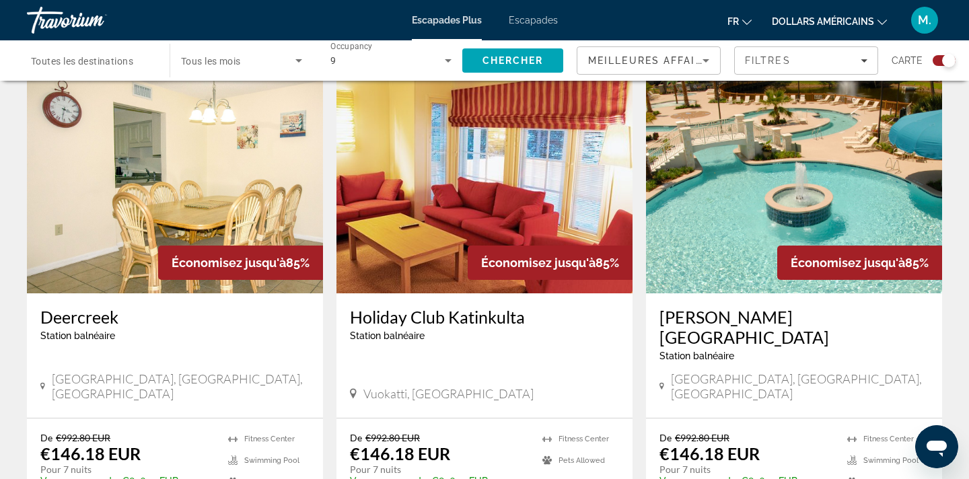
scroll to position [911, 0]
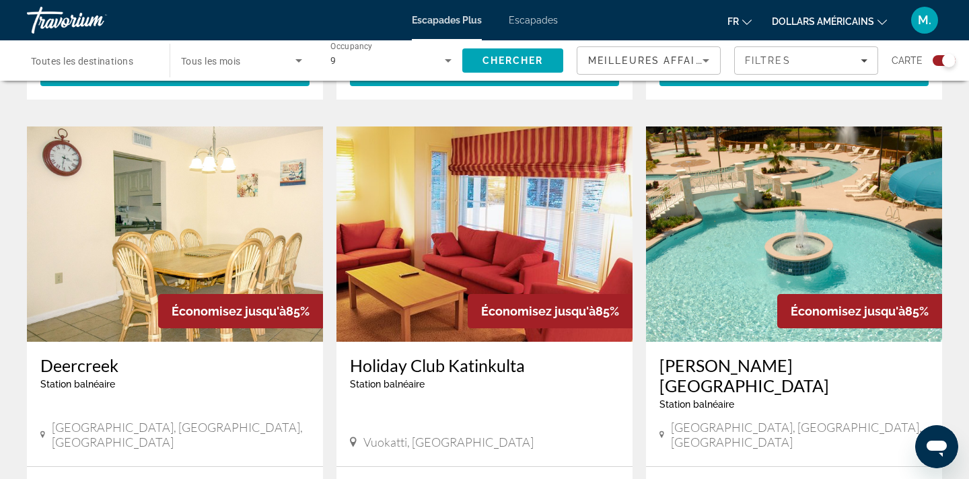
click at [106, 57] on span "Toutes les destinations" at bounding box center [82, 61] width 102 height 11
click at [106, 57] on input "Destination Toutes les destinations" at bounding box center [91, 61] width 121 height 16
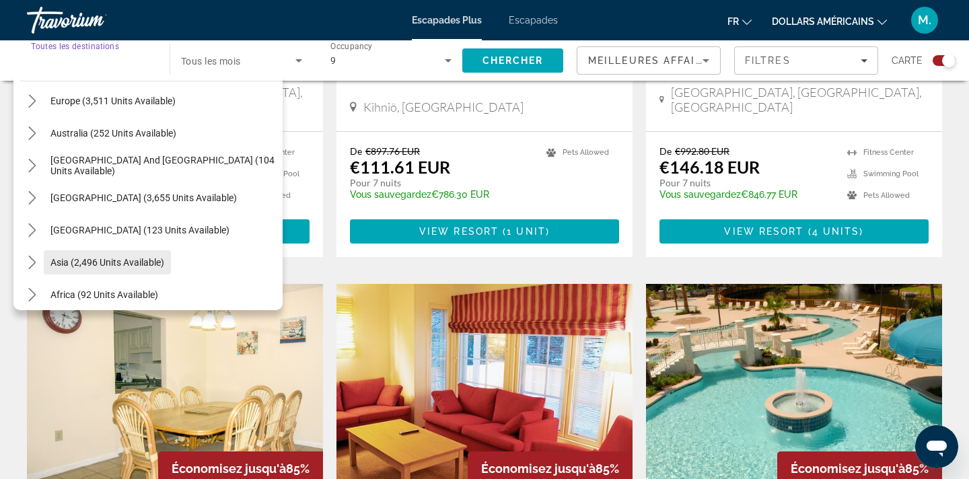
scroll to position [185, 0]
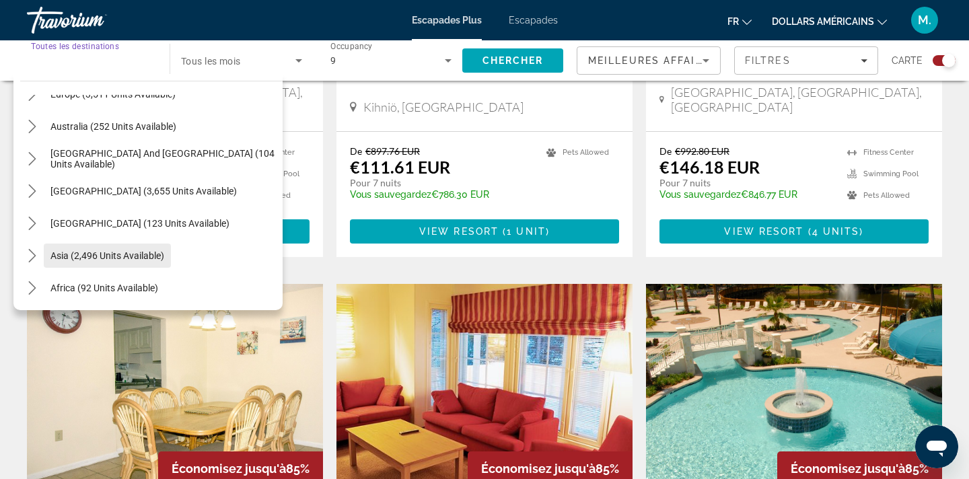
click at [118, 256] on span "Asia (2,496 units available)" at bounding box center [107, 255] width 114 height 11
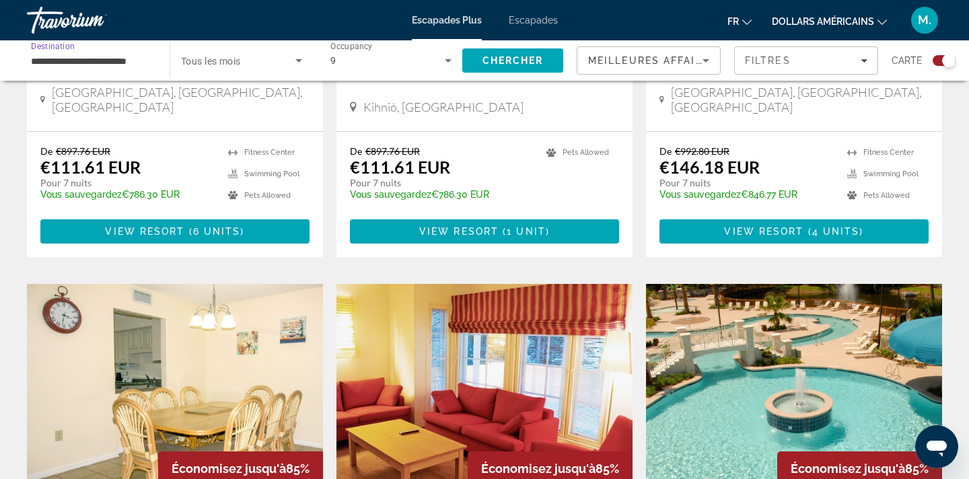
click at [140, 60] on input "**********" at bounding box center [91, 61] width 121 height 16
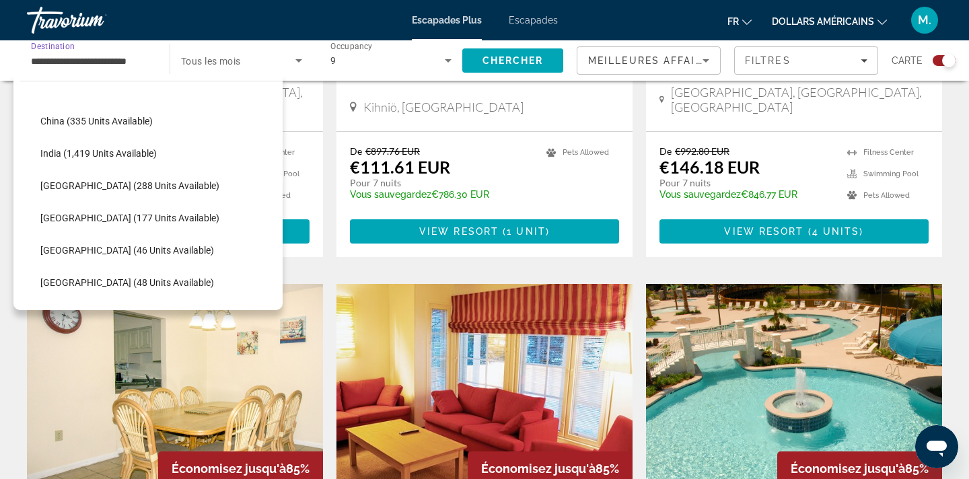
scroll to position [387, 0]
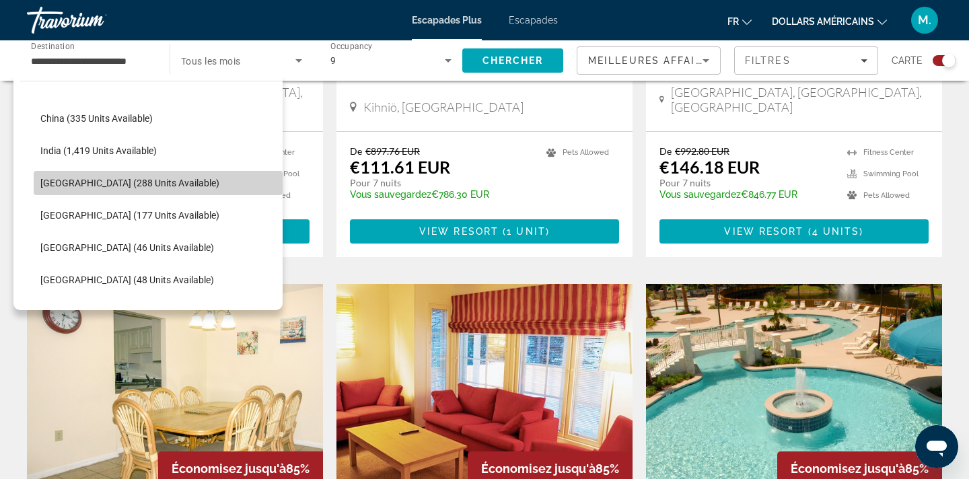
click at [125, 174] on span "Select destination: Indonesia (288 units available)" at bounding box center [158, 183] width 249 height 32
type input "**********"
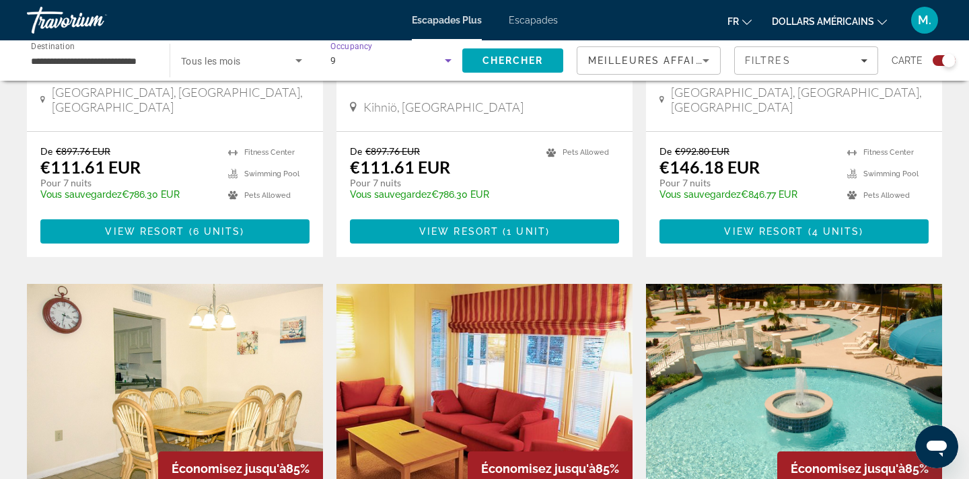
click at [358, 57] on div "9" at bounding box center [387, 61] width 114 height 16
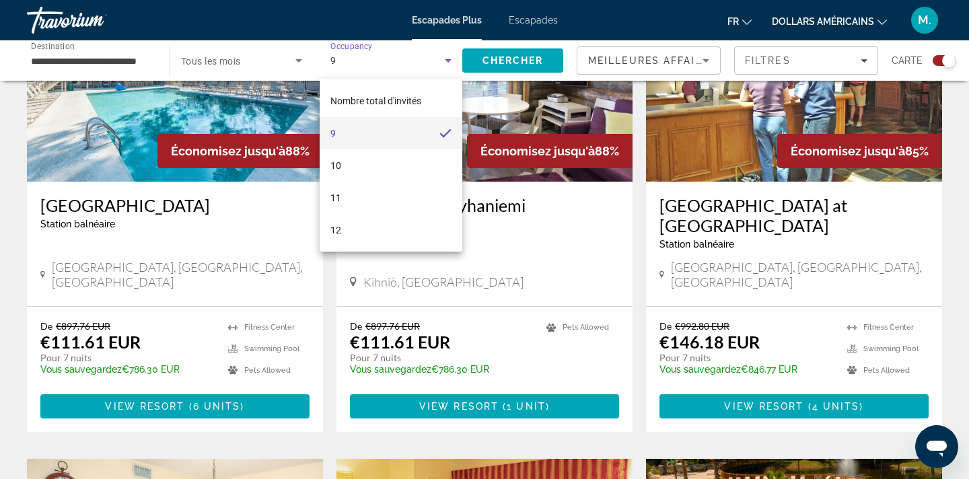
scroll to position [573, 0]
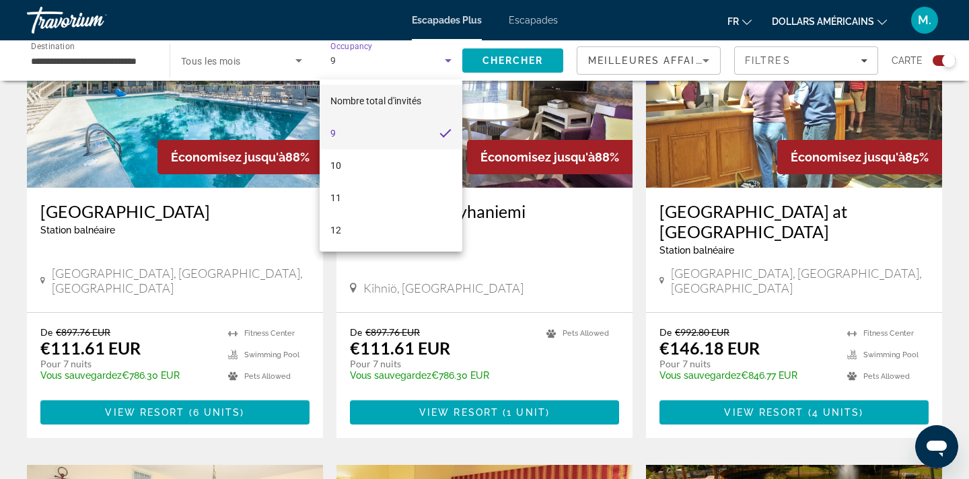
click at [378, 97] on font "Nombre total d'invités" at bounding box center [375, 101] width 91 height 11
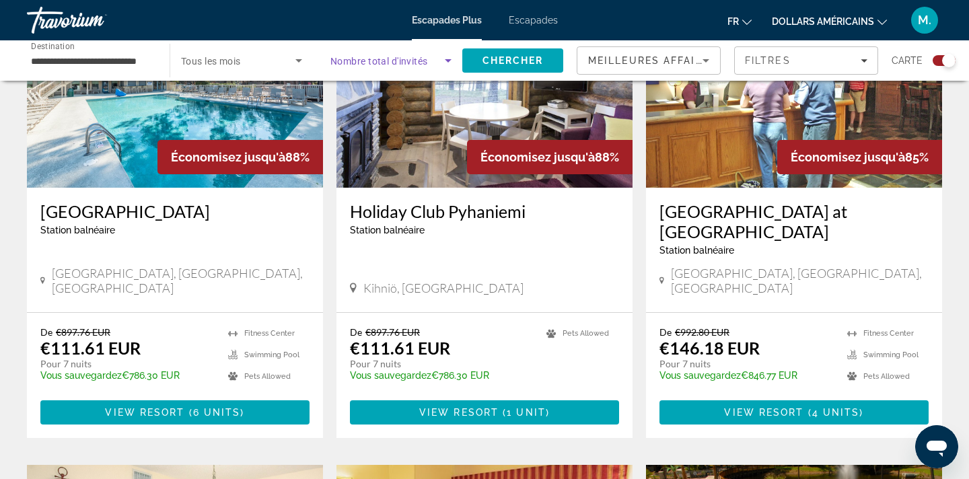
click at [400, 59] on span "Nombre total d'invités" at bounding box center [379, 61] width 98 height 11
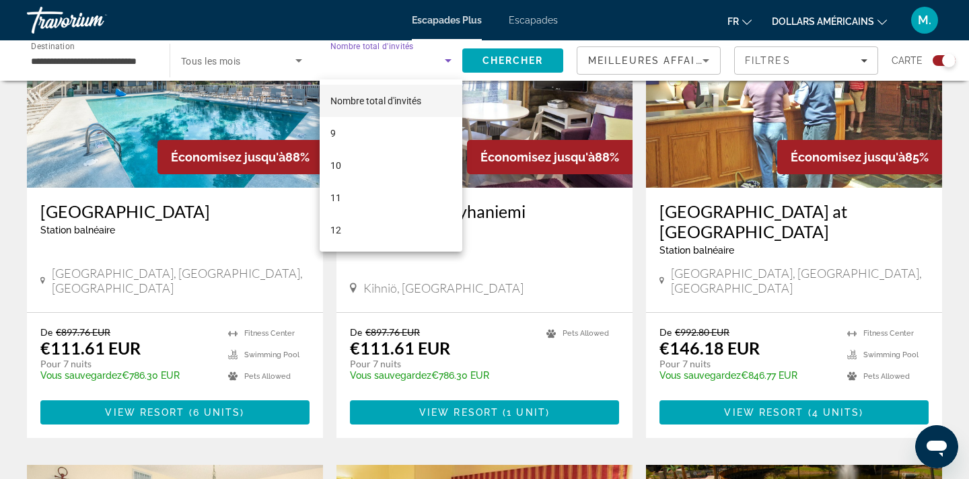
click at [485, 51] on div at bounding box center [484, 239] width 969 height 479
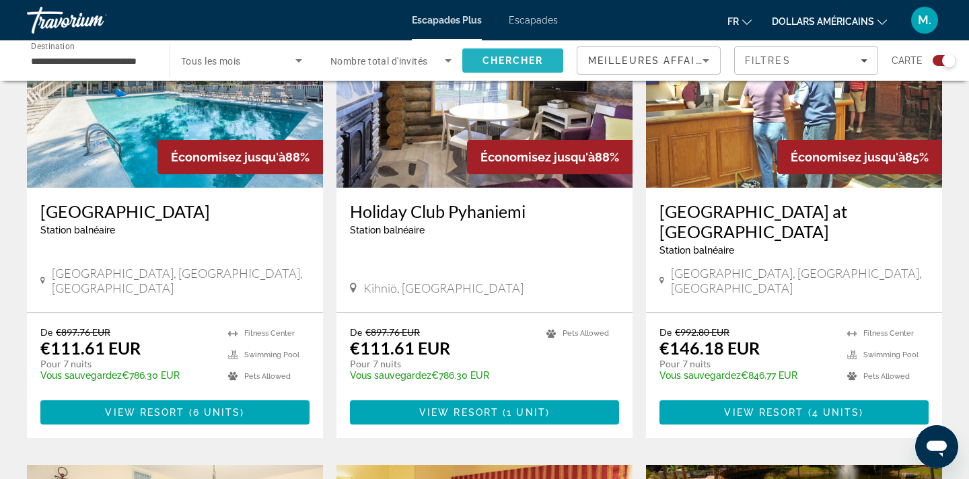
click at [499, 65] on span "Chercher" at bounding box center [513, 60] width 61 height 11
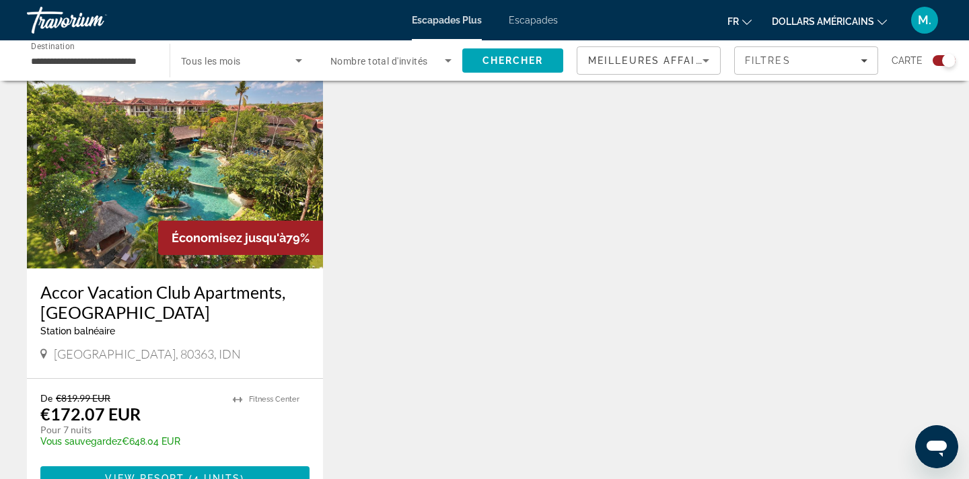
scroll to position [1877, 0]
